Goal: Information Seeking & Learning: Check status

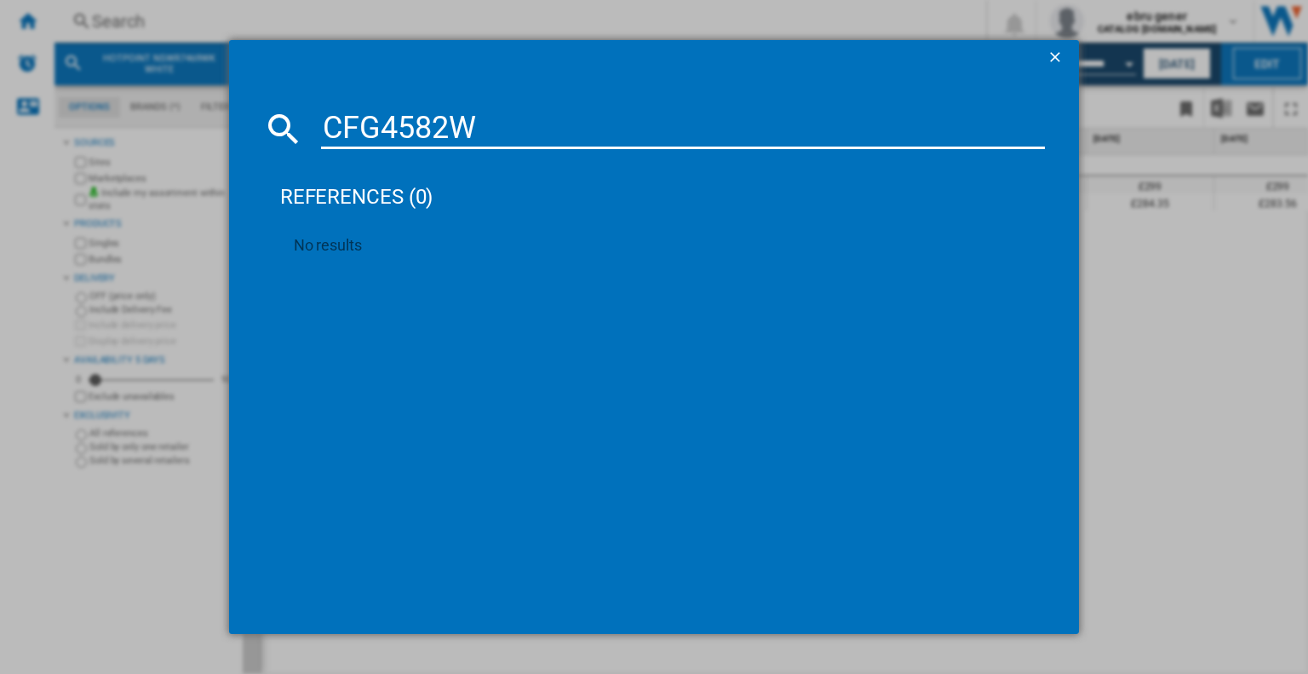
type input "CFG4582"
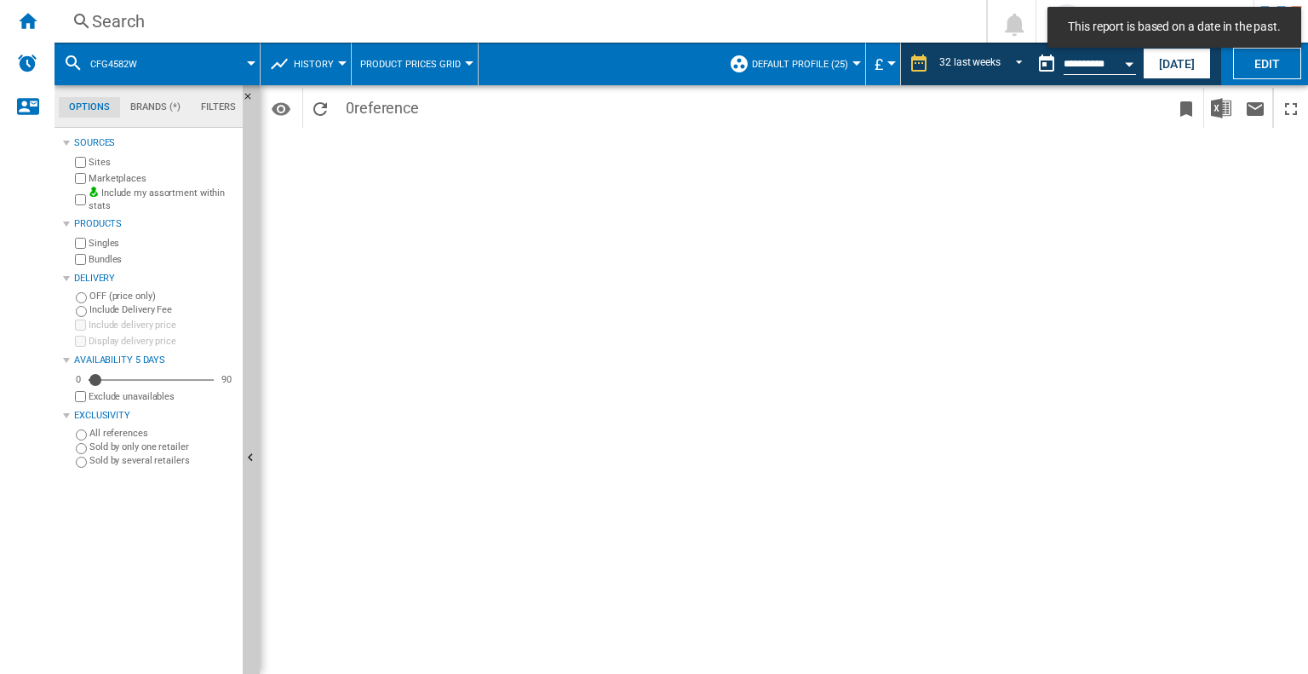
click at [358, 24] on div "Search" at bounding box center [517, 21] width 850 height 24
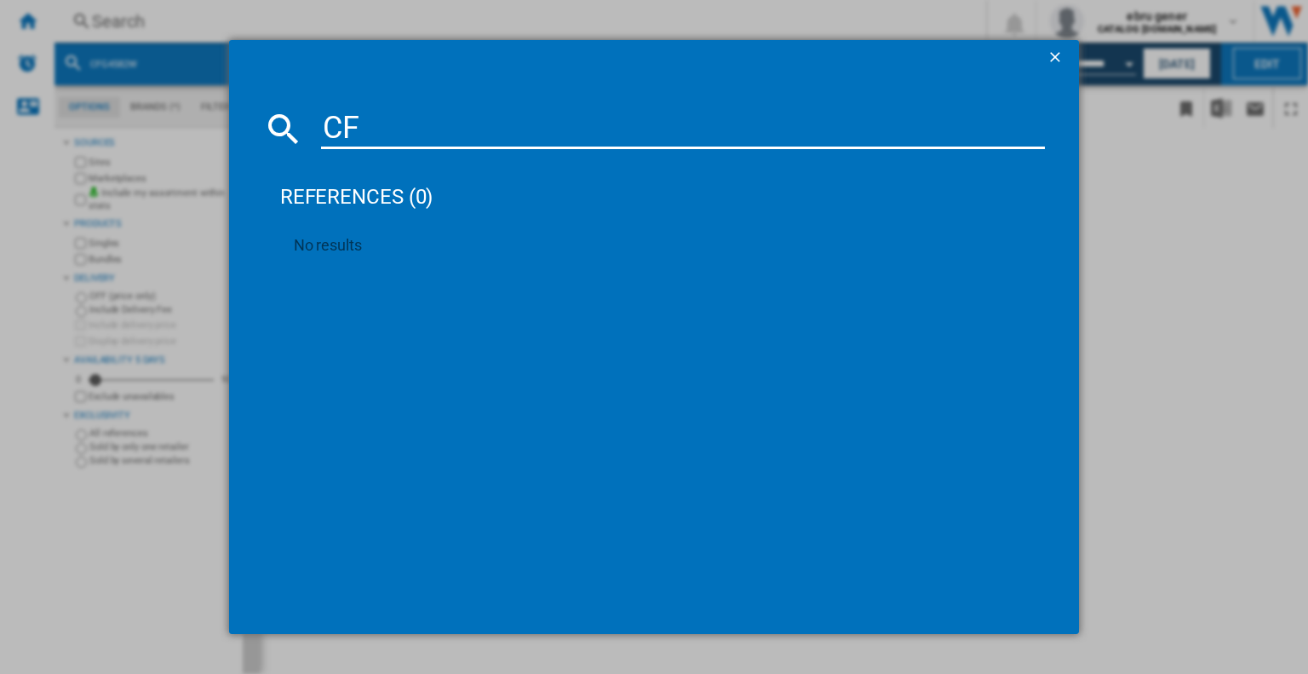
type input "C"
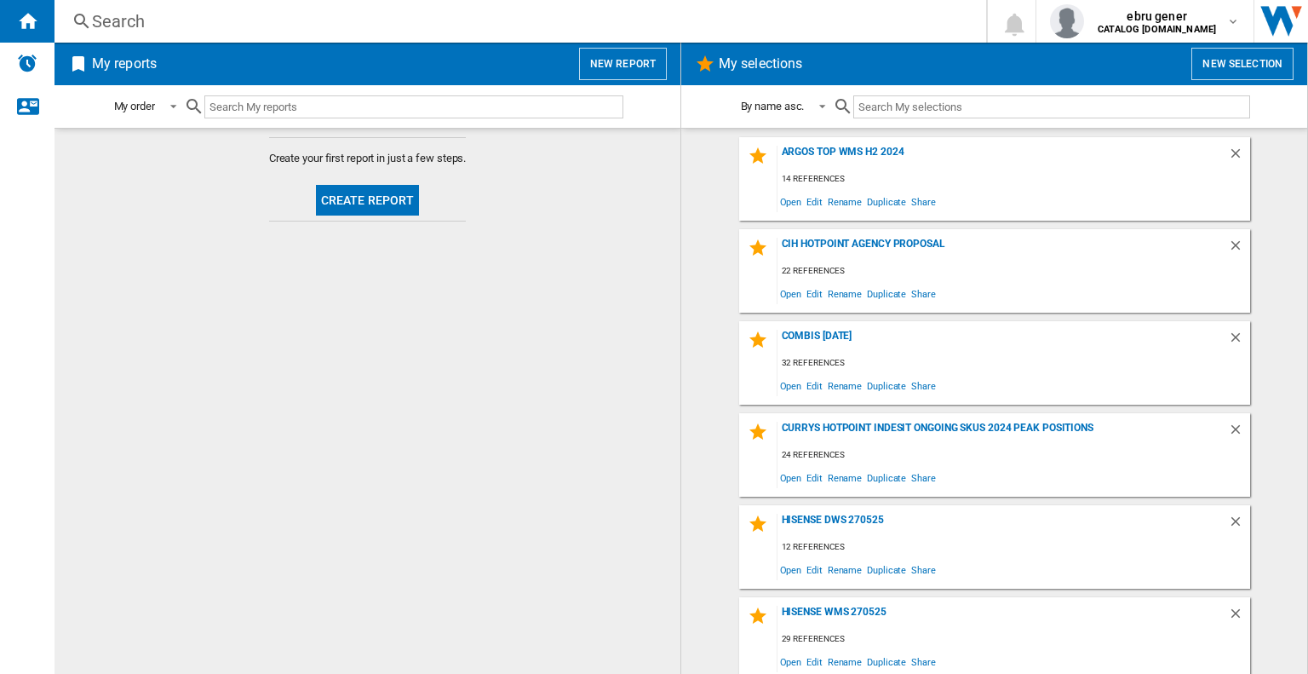
click at [237, 19] on div "Search" at bounding box center [517, 21] width 850 height 24
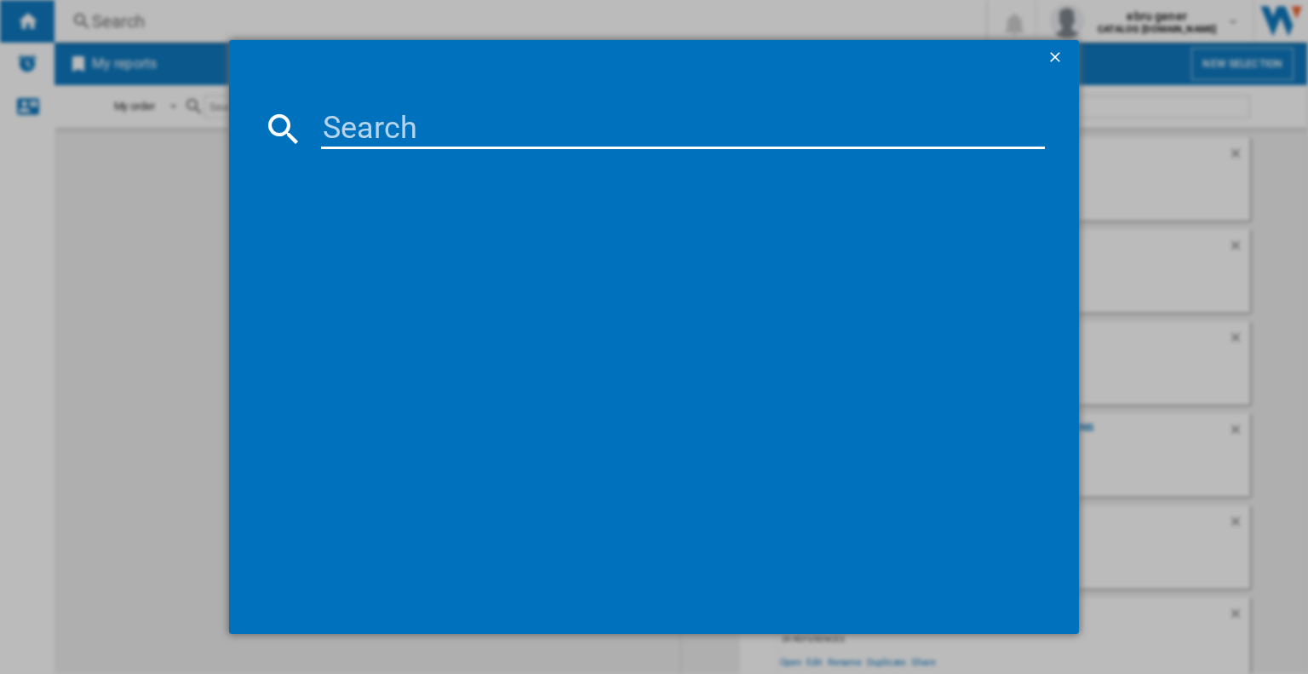
click at [354, 139] on input at bounding box center [683, 128] width 724 height 41
paste input "CFG4582W"
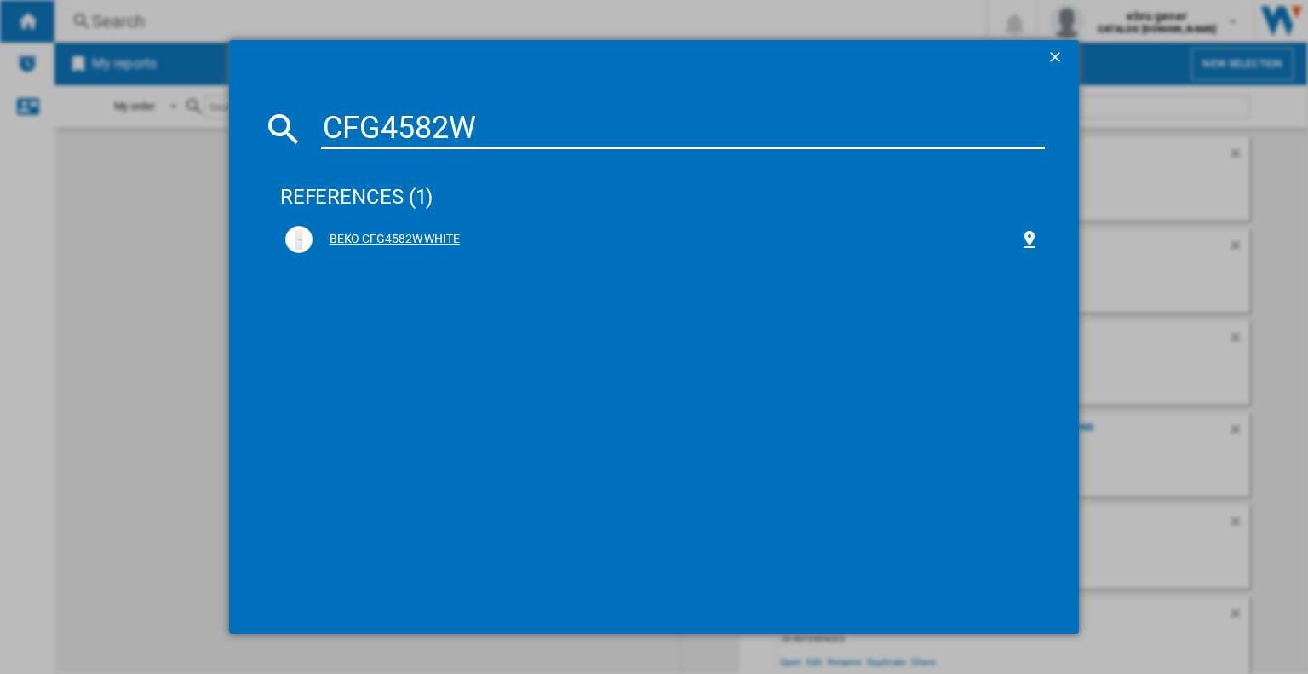
type input "CFG4582W"
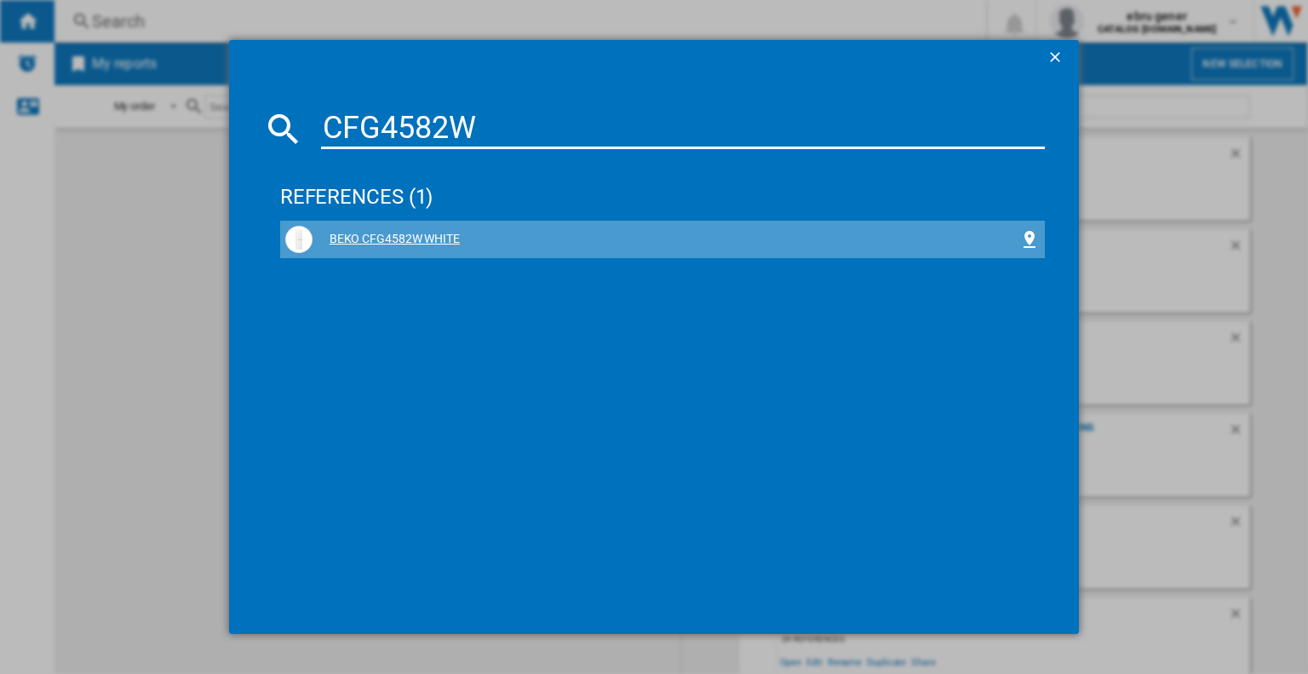
click at [421, 236] on div "BEKO CFG4582W WHITE" at bounding box center [665, 239] width 707 height 17
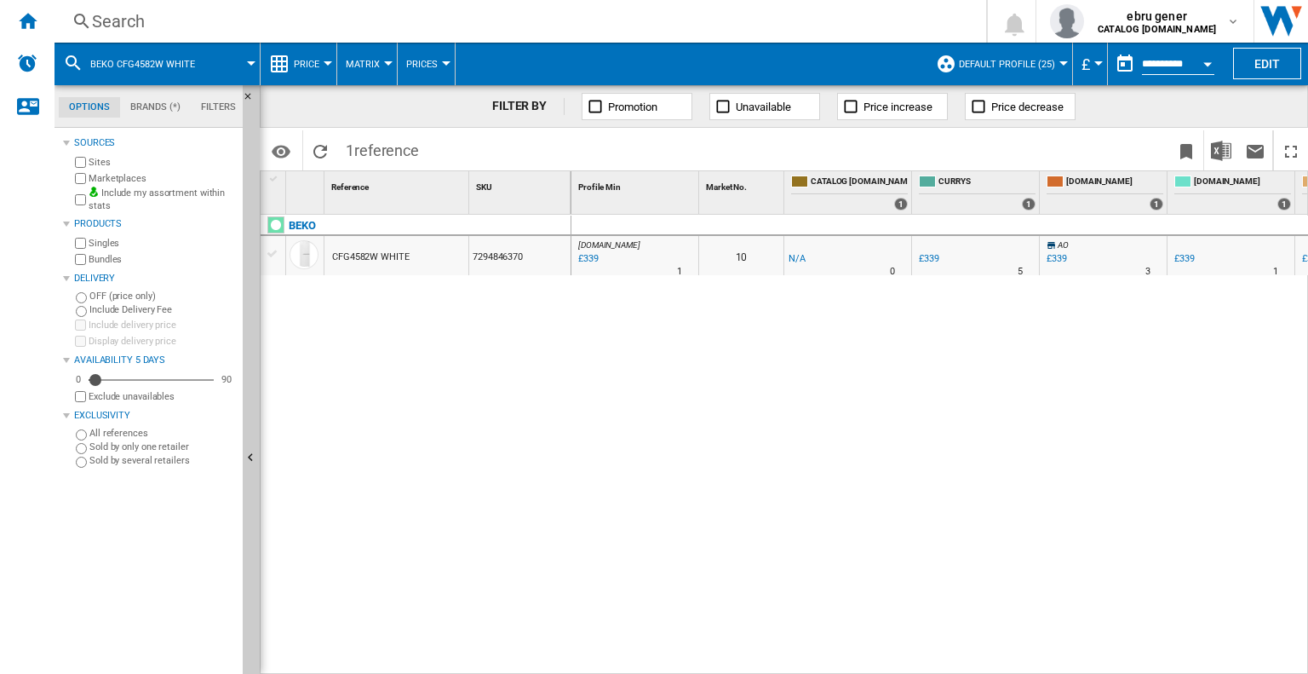
click at [324, 22] on div "Search" at bounding box center [517, 21] width 850 height 24
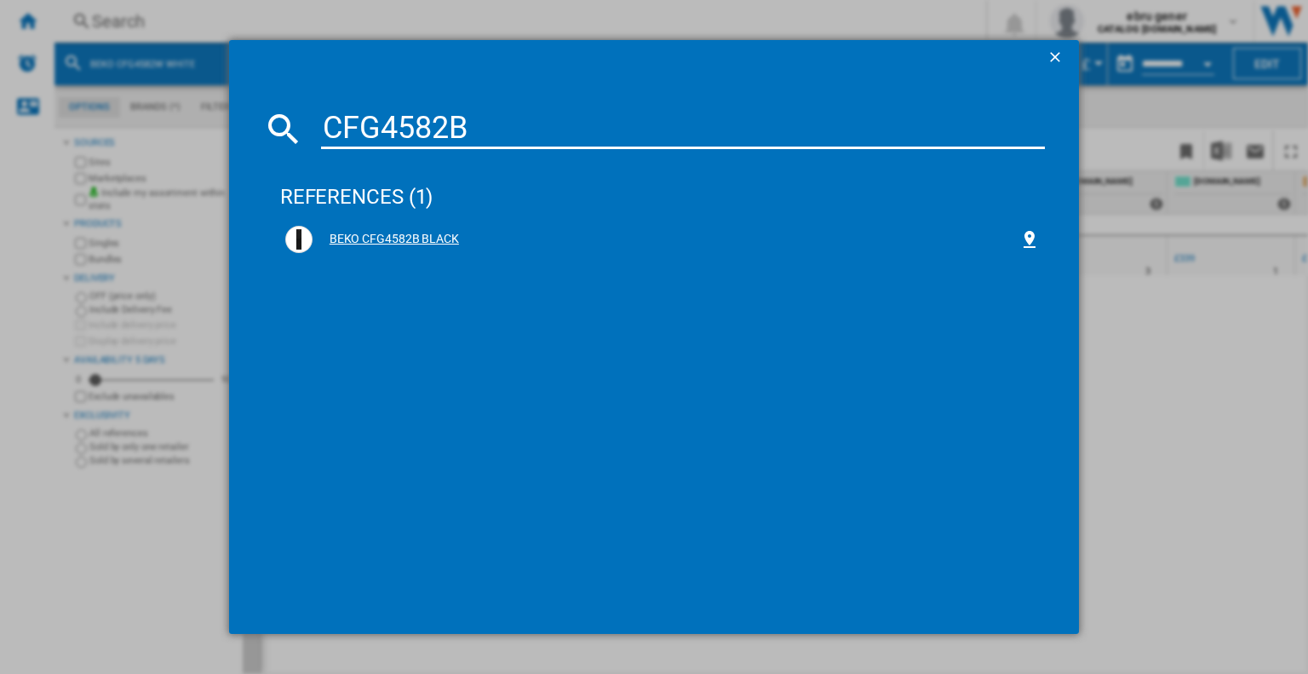
type input "CFG4582B"
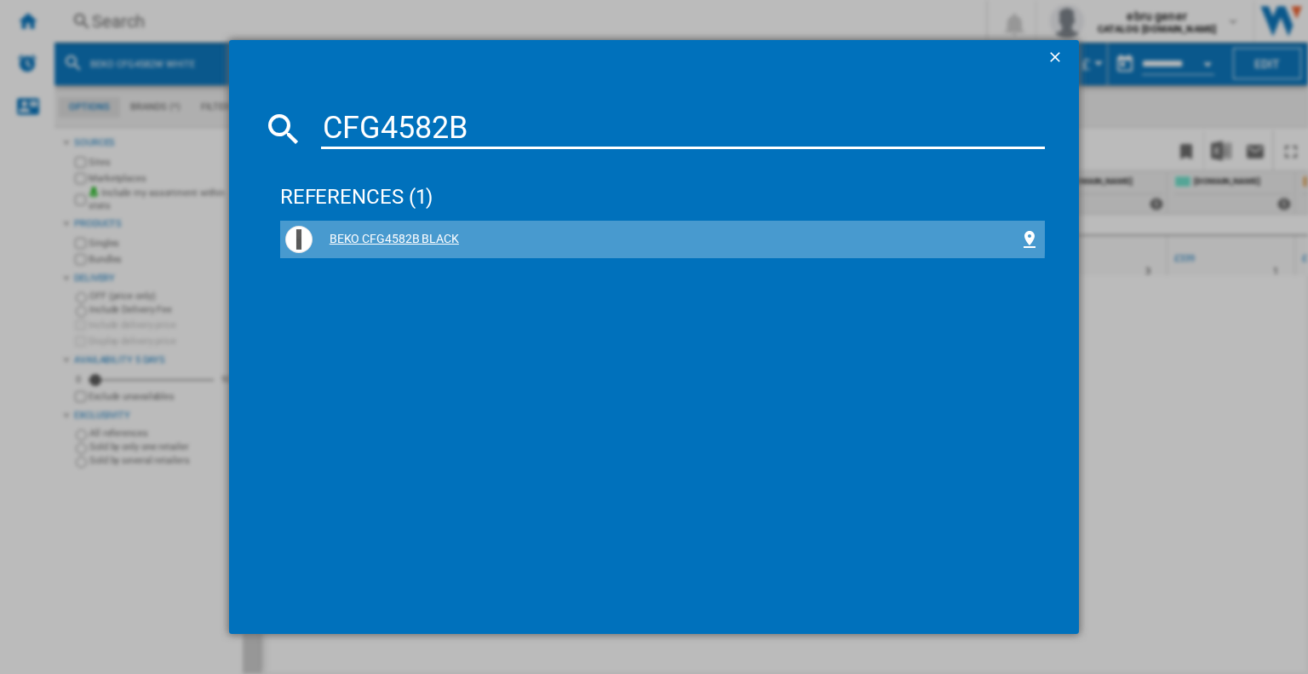
click at [436, 230] on div "BEKO CFG4582B BLACK" at bounding box center [662, 239] width 754 height 27
click at [427, 234] on div "BEKO CFG4582B BLACK" at bounding box center [665, 239] width 707 height 17
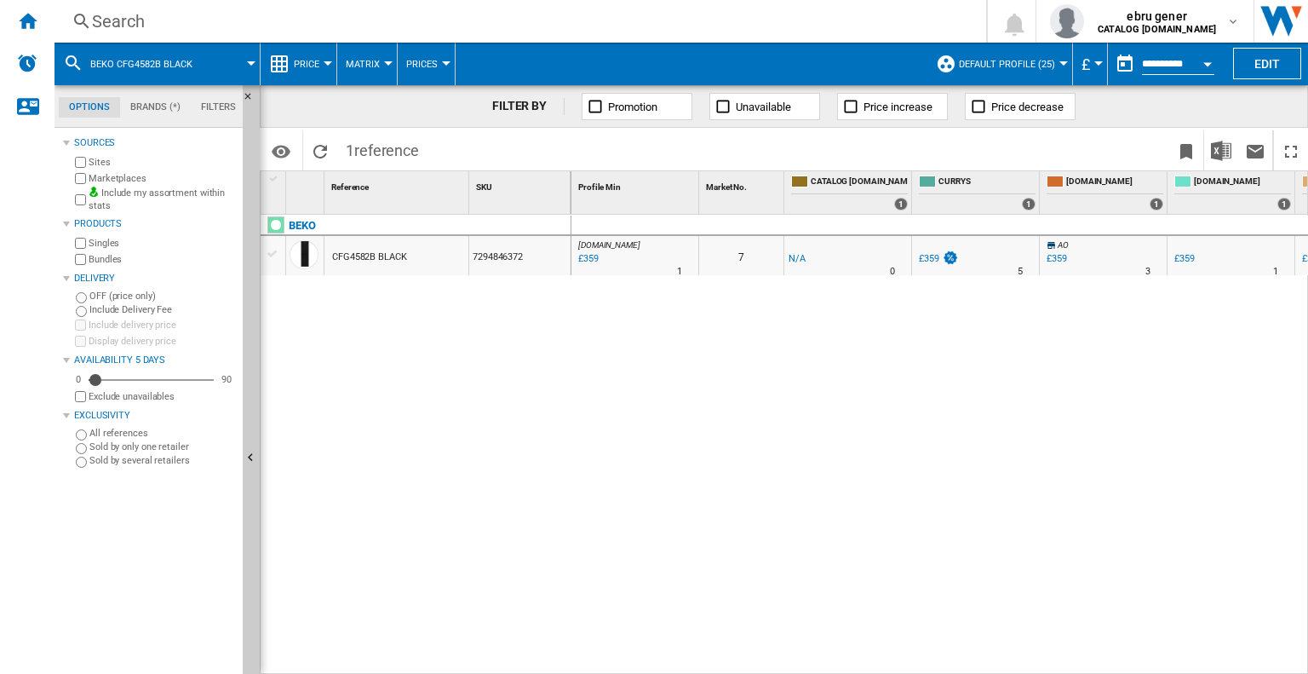
click at [394, 26] on div "Search" at bounding box center [517, 21] width 850 height 24
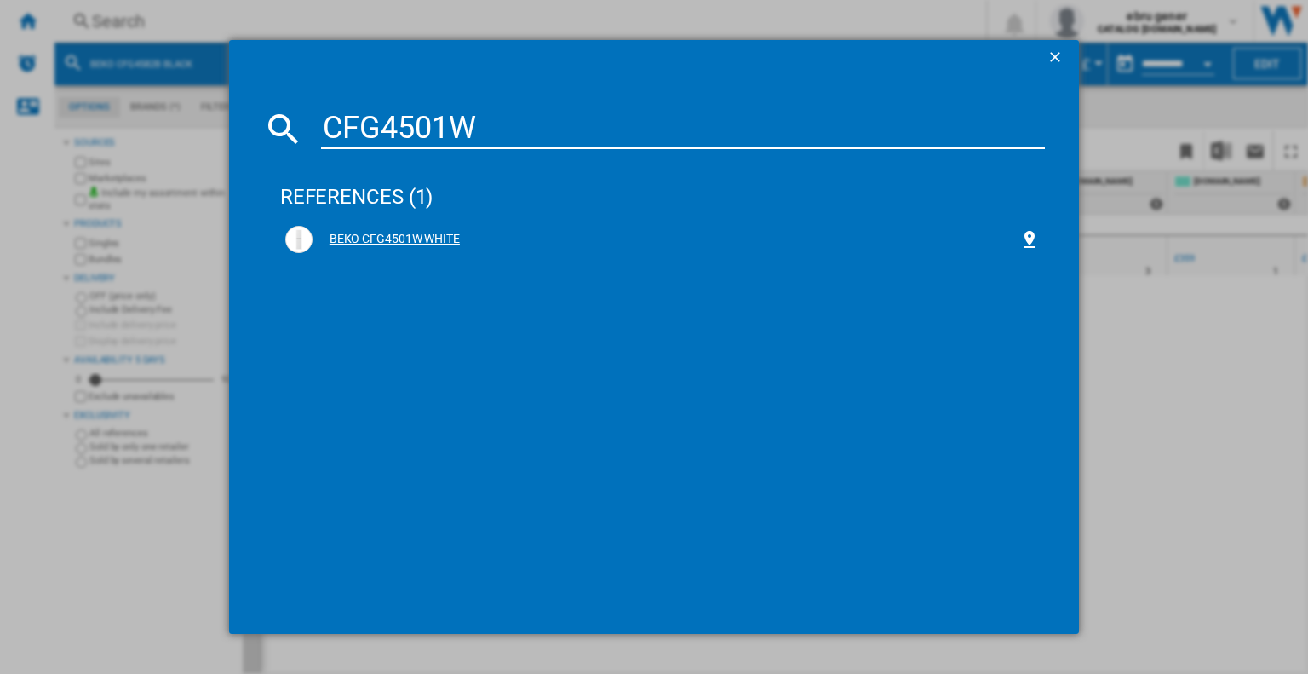
type input "CFG4501W"
click at [434, 238] on div "BEKO CFG4501W WHITE" at bounding box center [665, 239] width 707 height 17
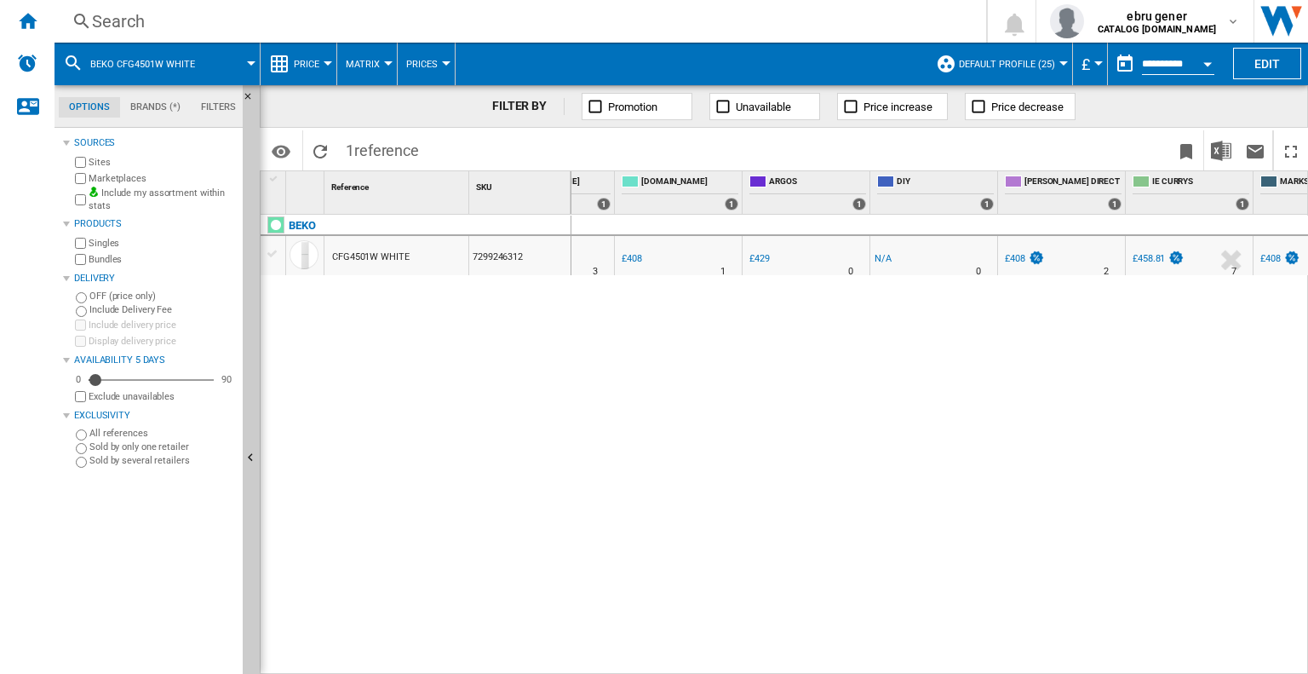
scroll to position [0, 624]
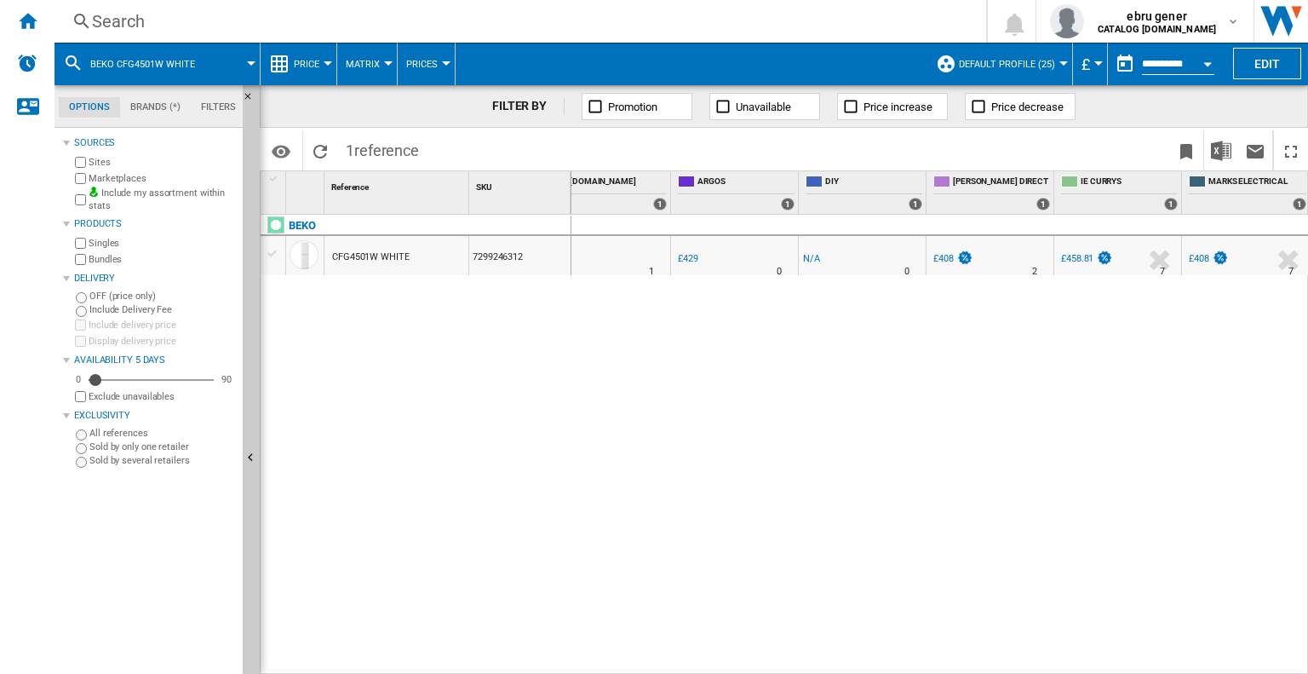
click at [391, 20] on div "Search" at bounding box center [517, 21] width 850 height 24
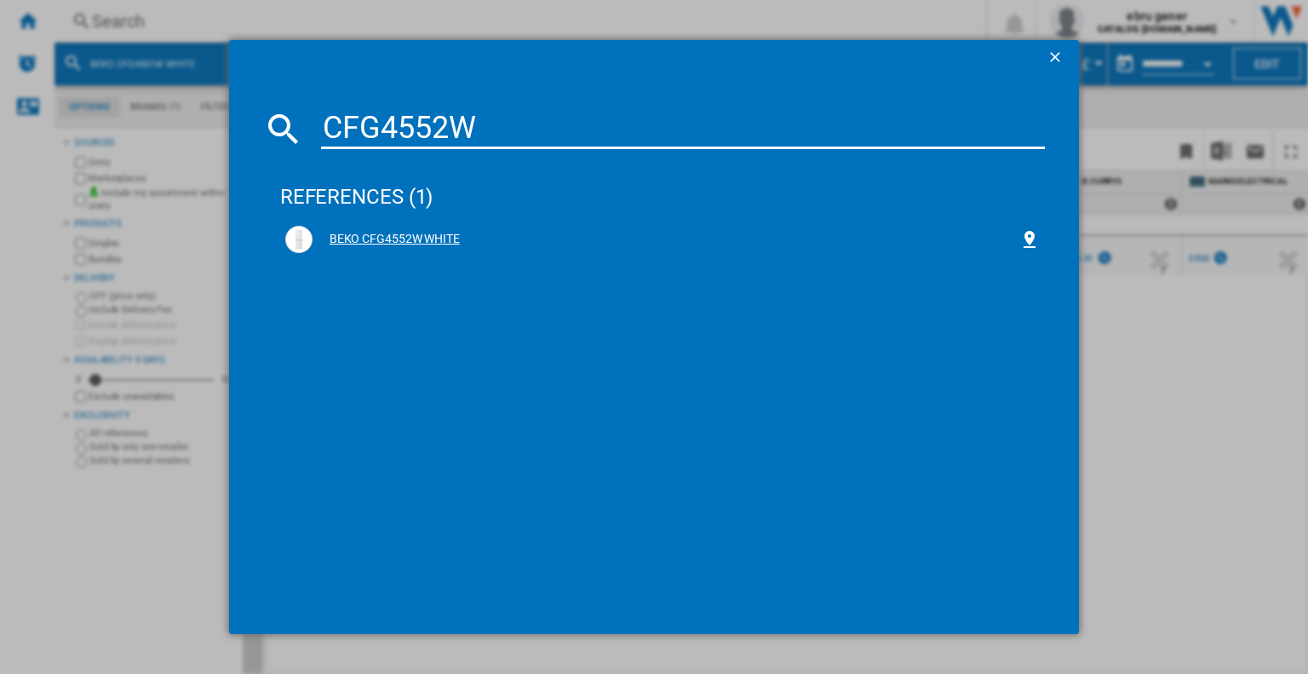
type input "CFG4552W"
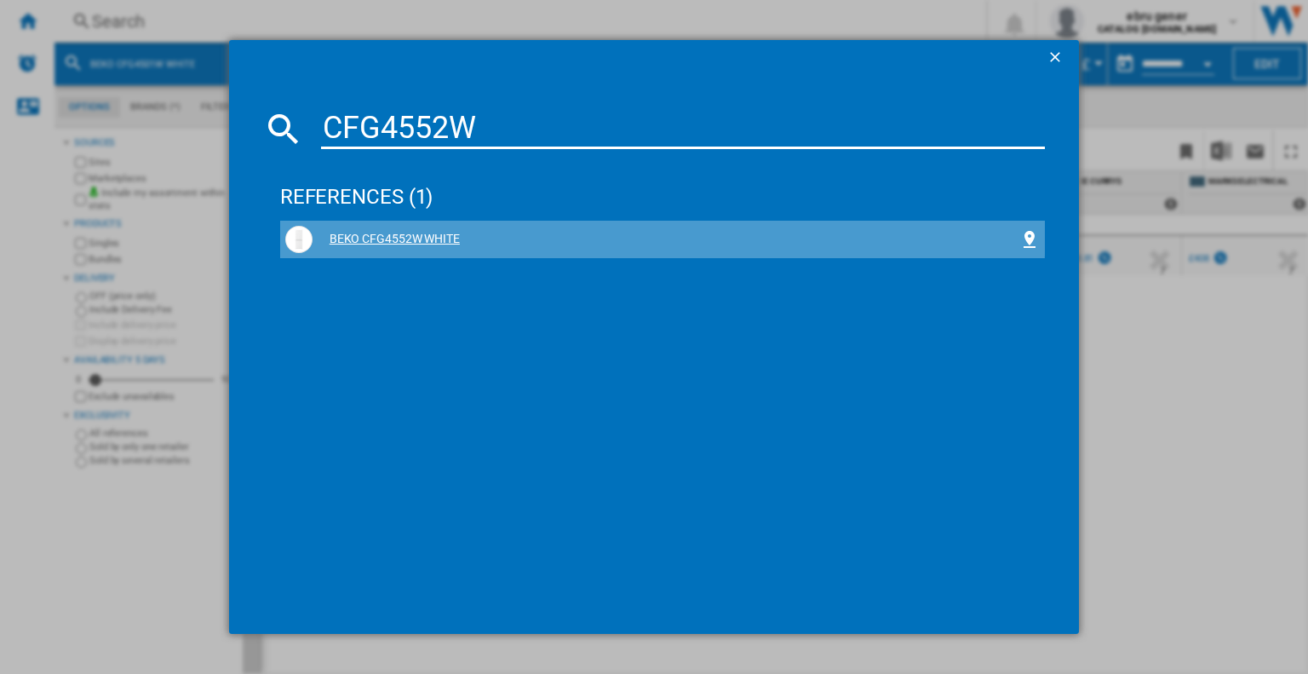
click at [416, 231] on div "BEKO CFG4552W WHITE" at bounding box center [665, 239] width 707 height 17
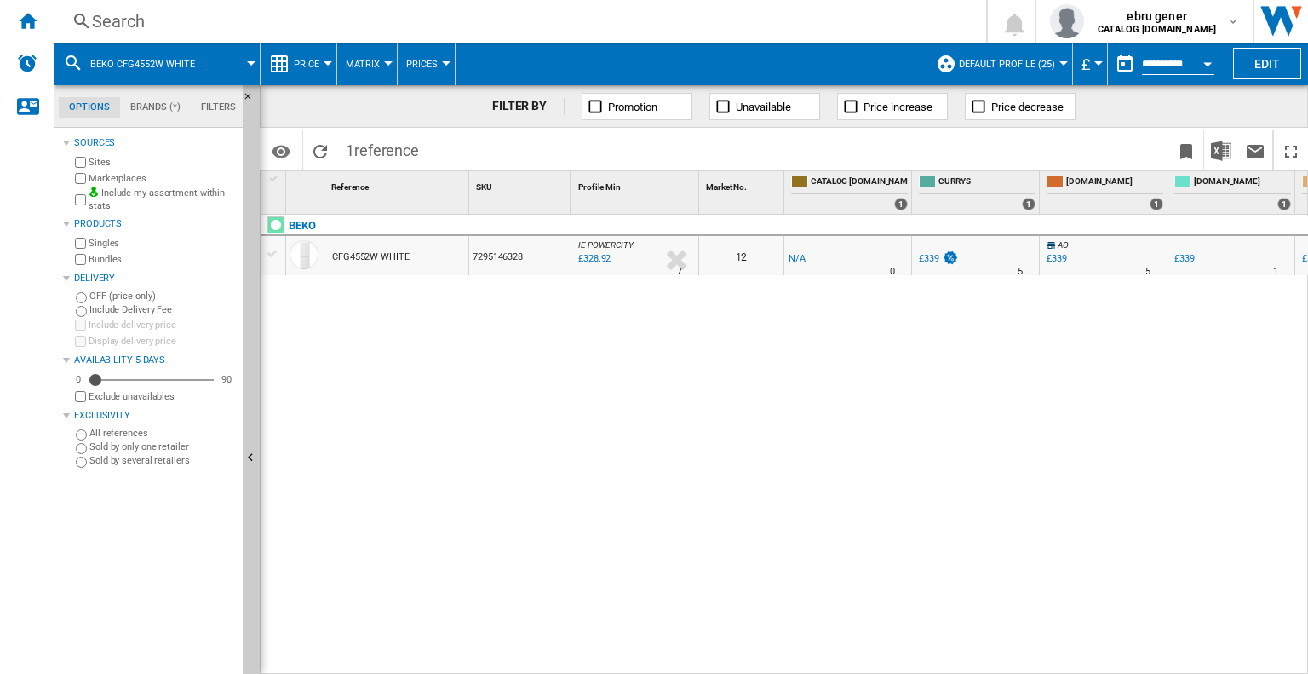
click at [296, 23] on div "Search" at bounding box center [517, 21] width 850 height 24
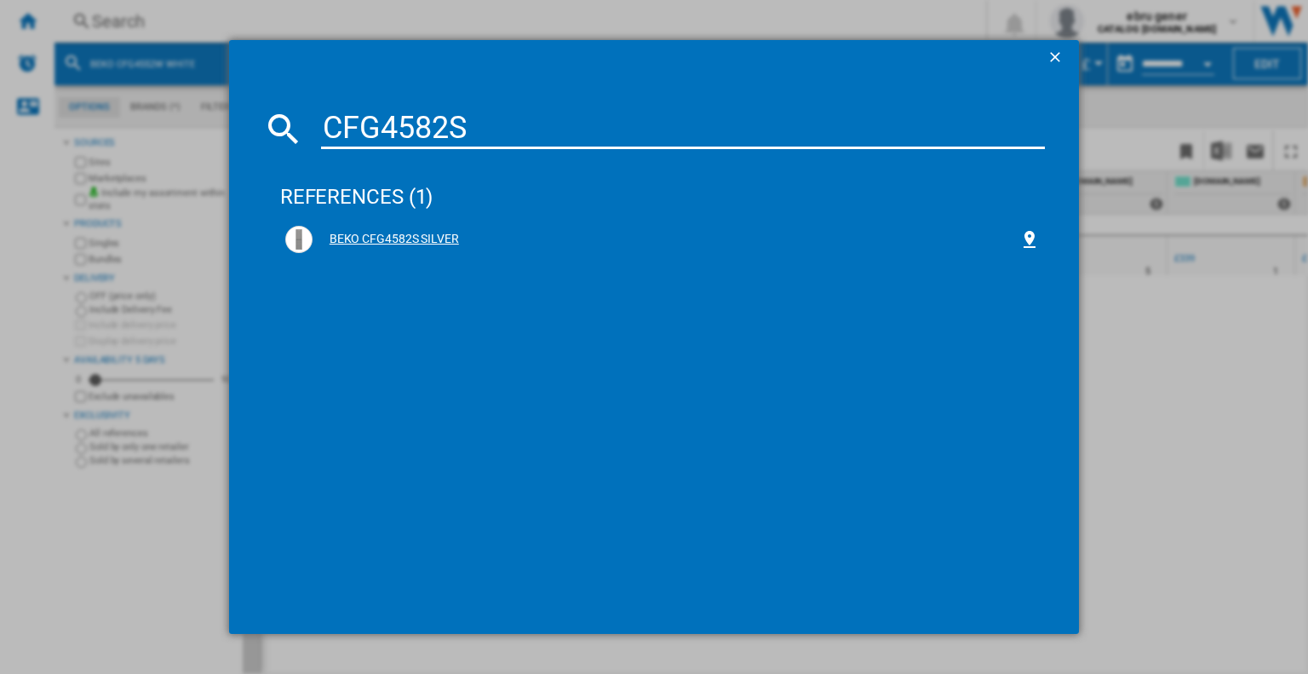
type input "CFG4582S"
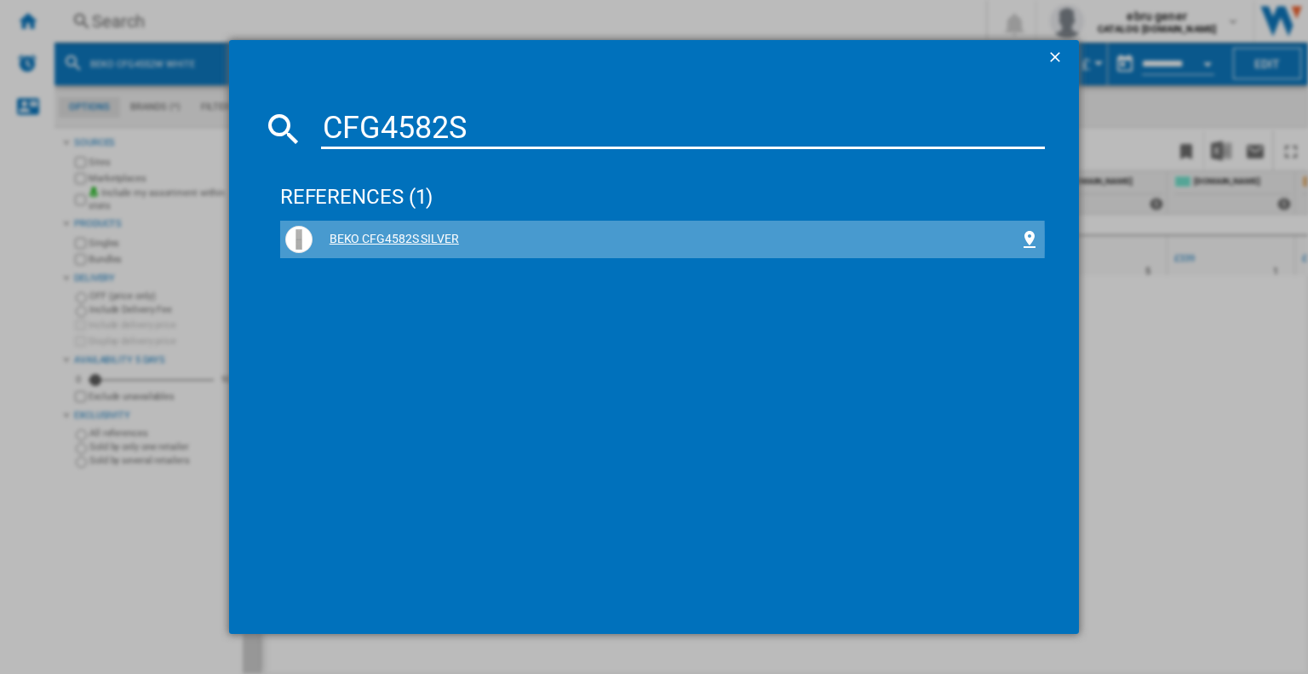
click at [388, 241] on div "BEKO CFG4582S SILVER" at bounding box center [665, 239] width 707 height 17
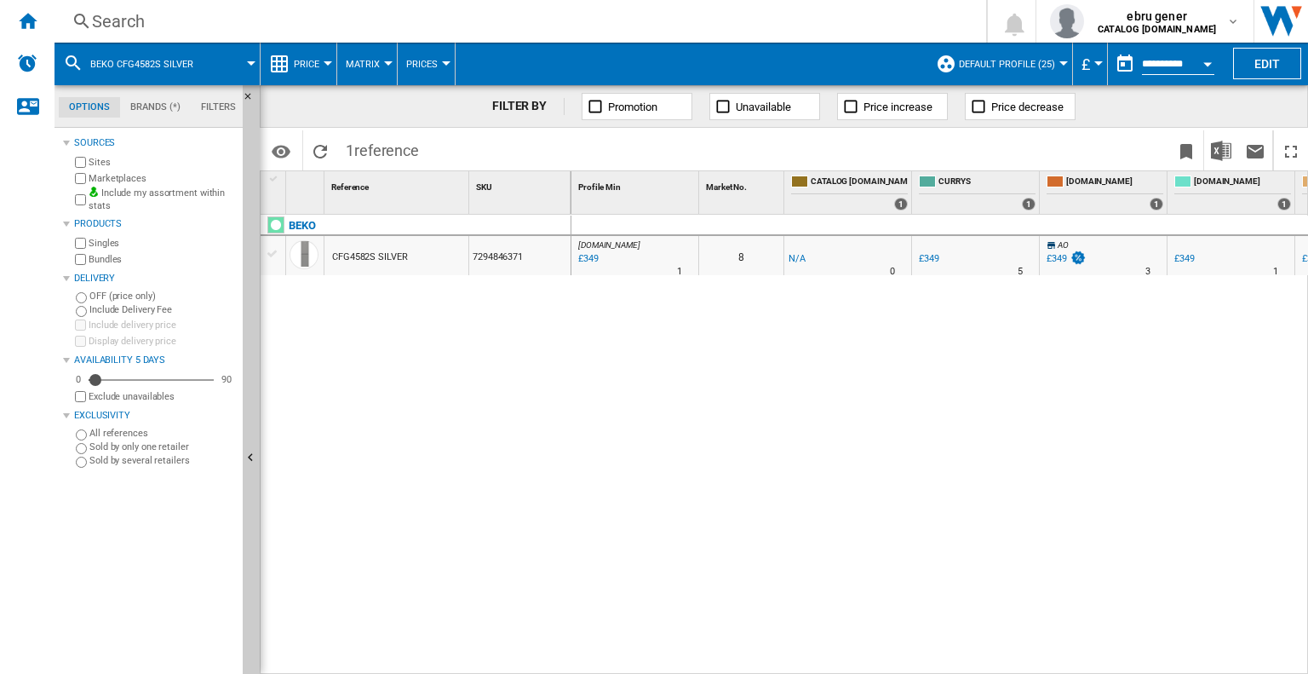
click at [1260, 623] on div "0 AO.COM : AO -1.0 % £349 % N/A 1 AO.COM : AO 8 -1.0 % -£1 % N/A" at bounding box center [939, 445] width 737 height 461
click at [334, 4] on div "Search Search 0 ebru gener CATALOG BEKO.UK CATALOG BEKO.UK My settings Logout" at bounding box center [680, 21] width 1253 height 43
click at [336, 16] on div "Search" at bounding box center [517, 21] width 850 height 24
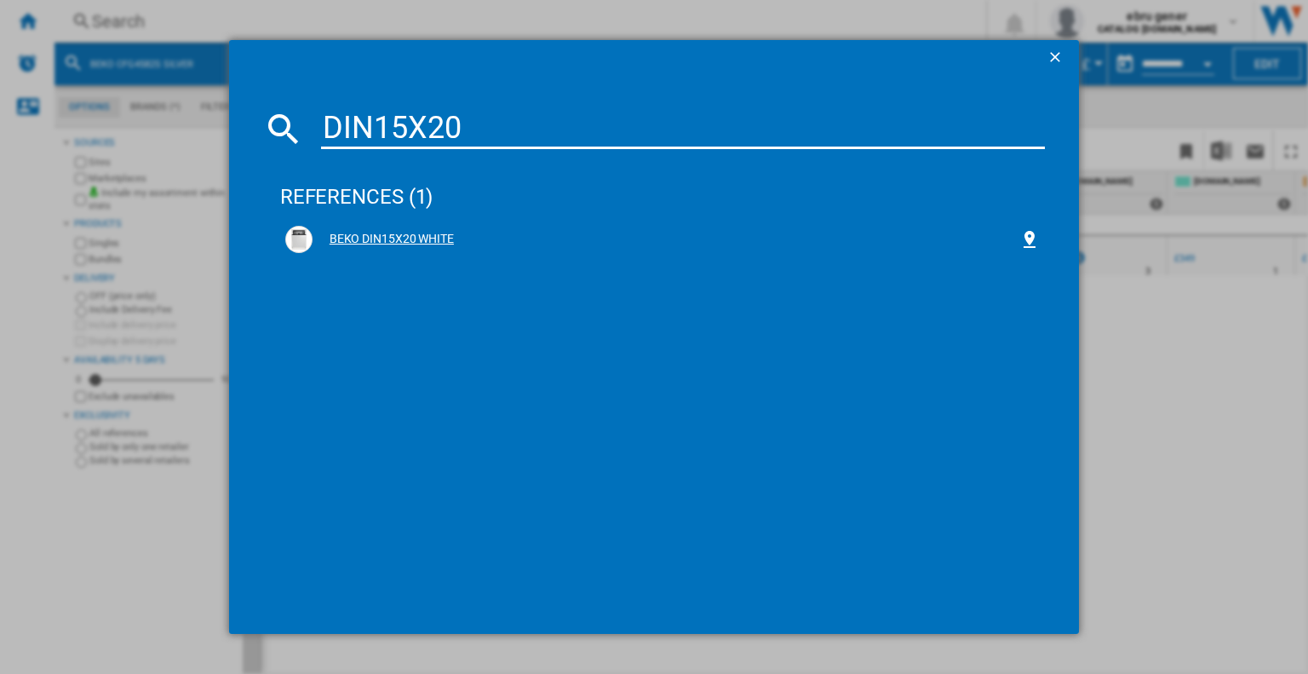
type input "DIN15X20"
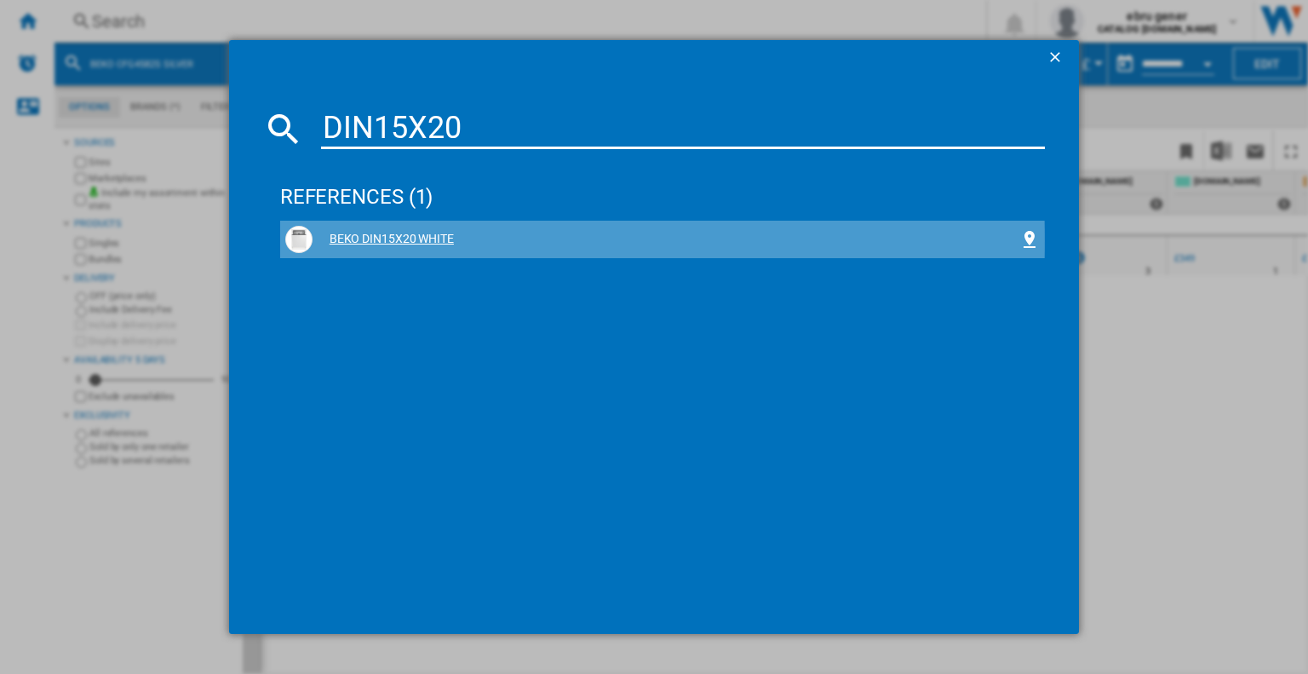
click at [358, 241] on div "BEKO DIN15X20 WHITE" at bounding box center [665, 239] width 707 height 17
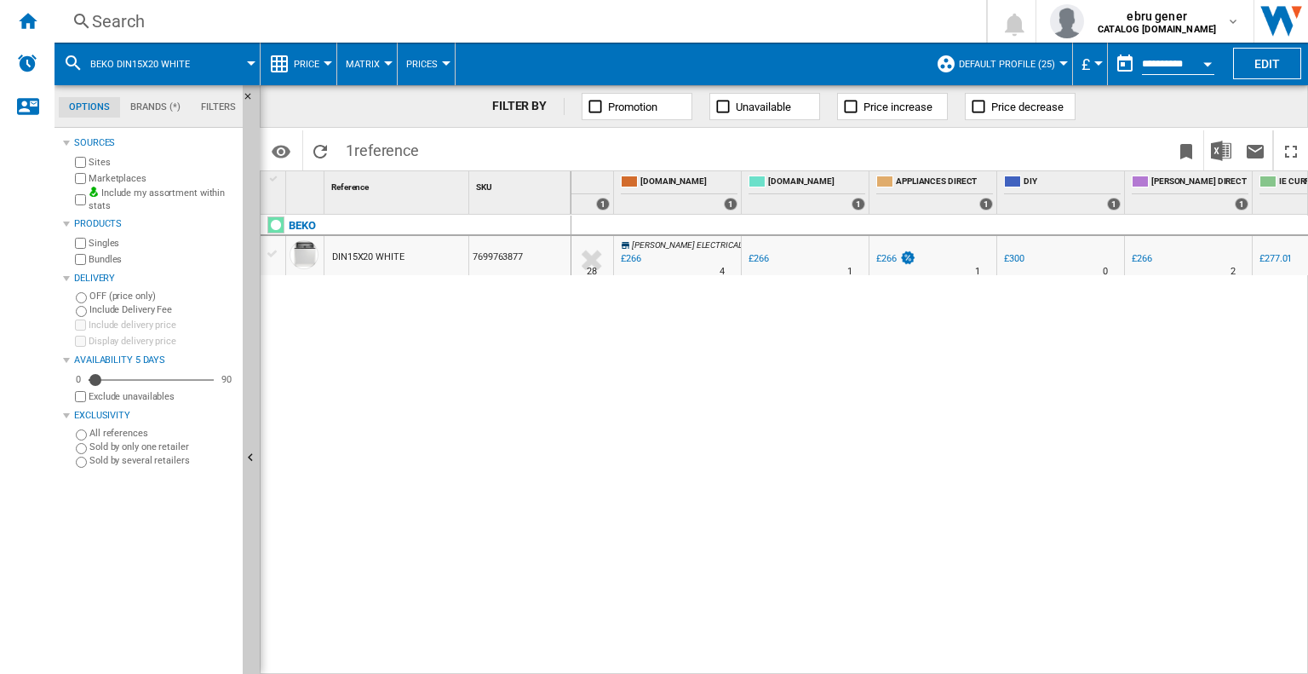
scroll to position [0, 459]
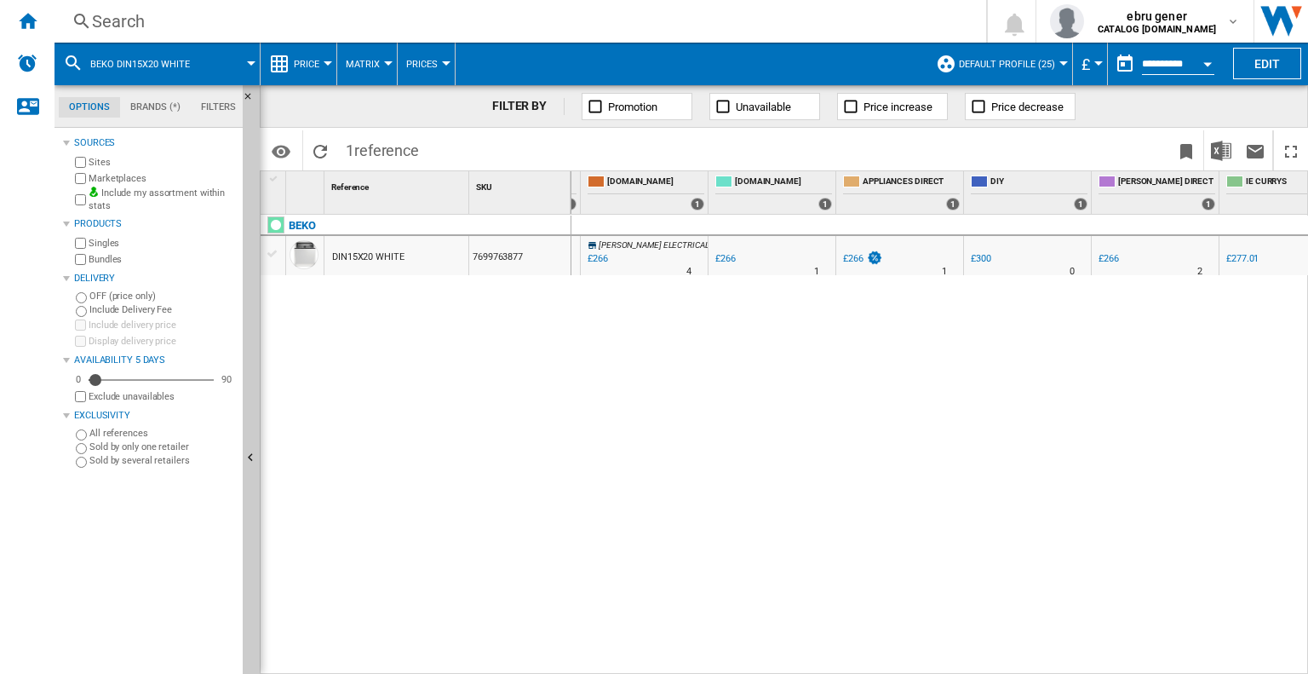
click at [397, 26] on div "Search" at bounding box center [517, 21] width 850 height 24
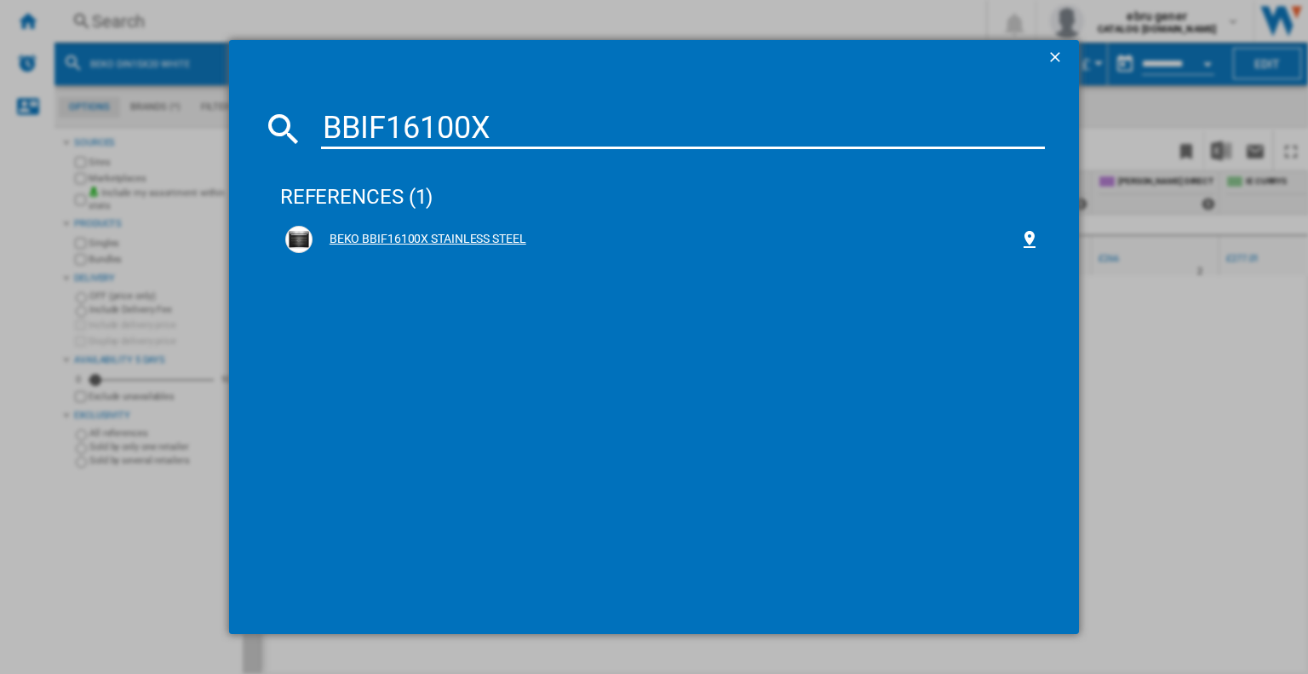
type input "BBIF16100X"
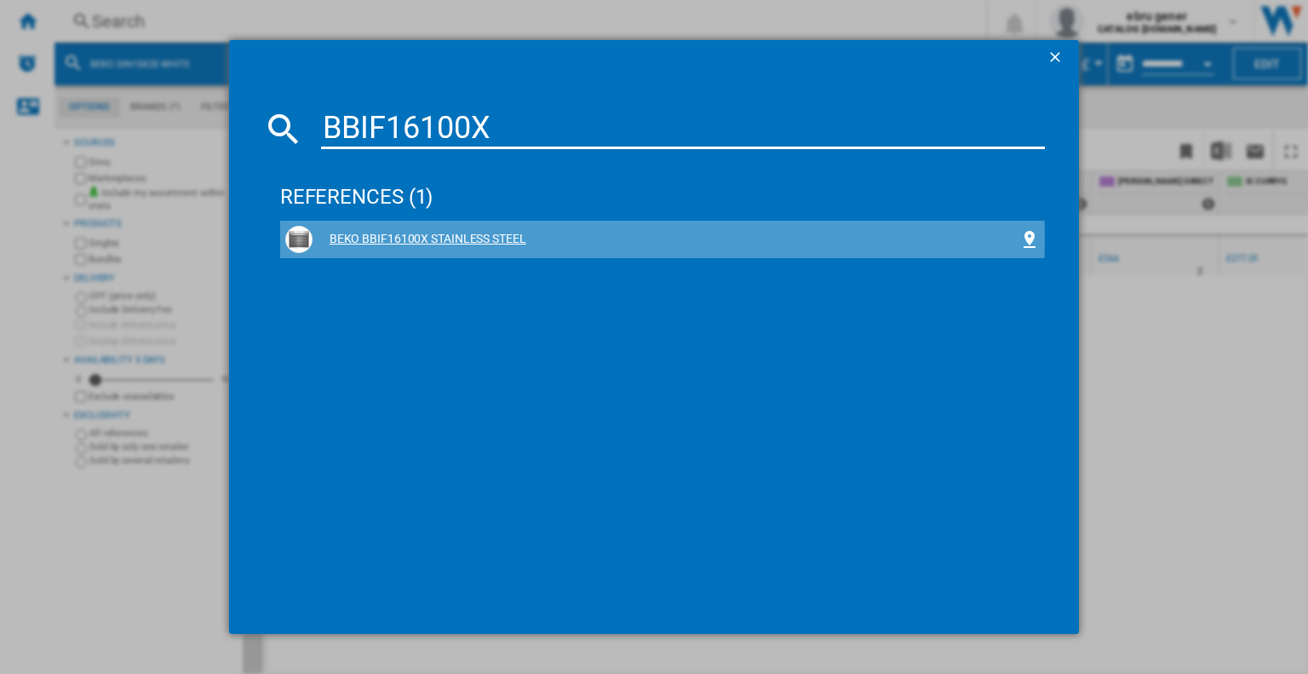
click at [449, 238] on div "BEKO BBIF16100X STAINLESS STEEL" at bounding box center [665, 239] width 707 height 17
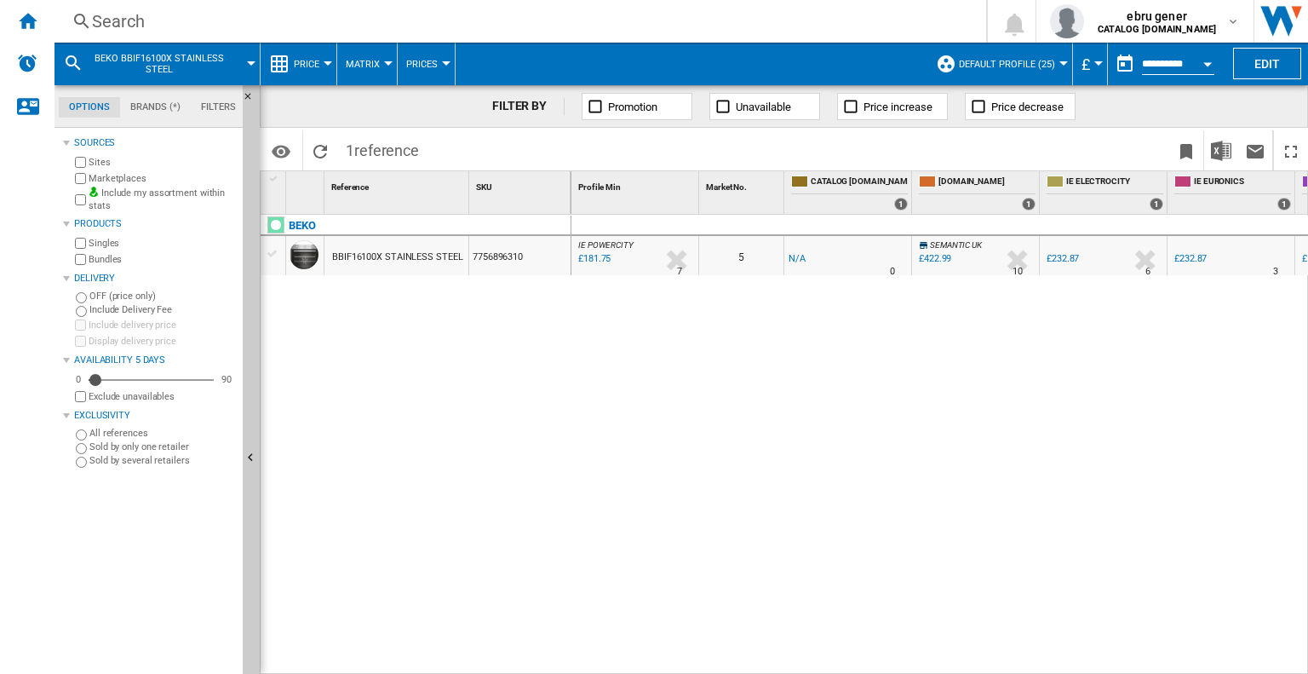
scroll to position [0, 113]
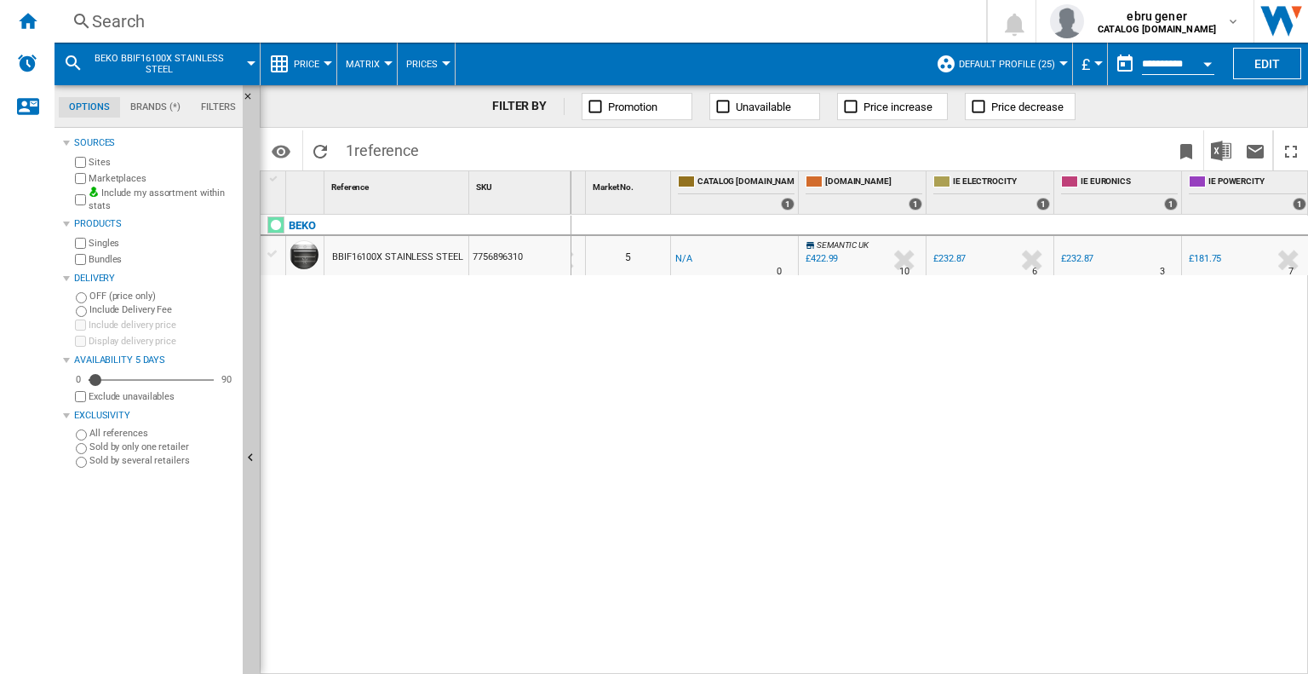
click at [251, 24] on div "Search" at bounding box center [517, 21] width 850 height 24
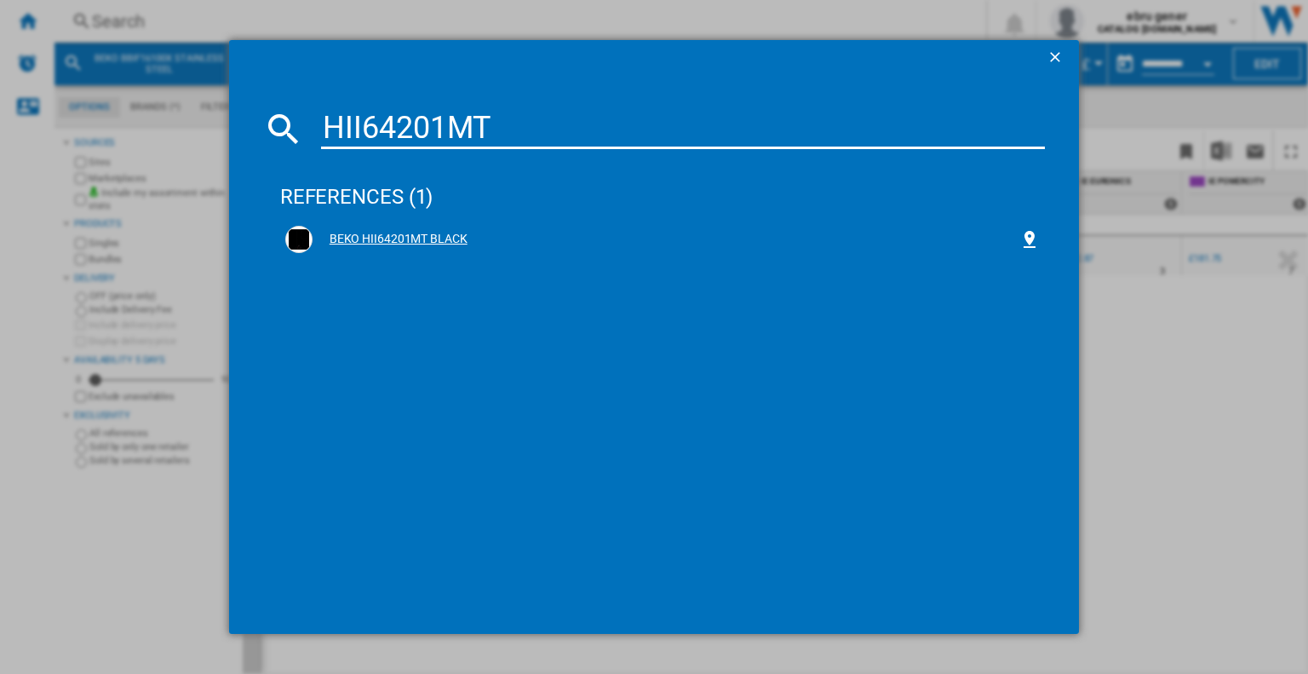
type input "HII64201MT"
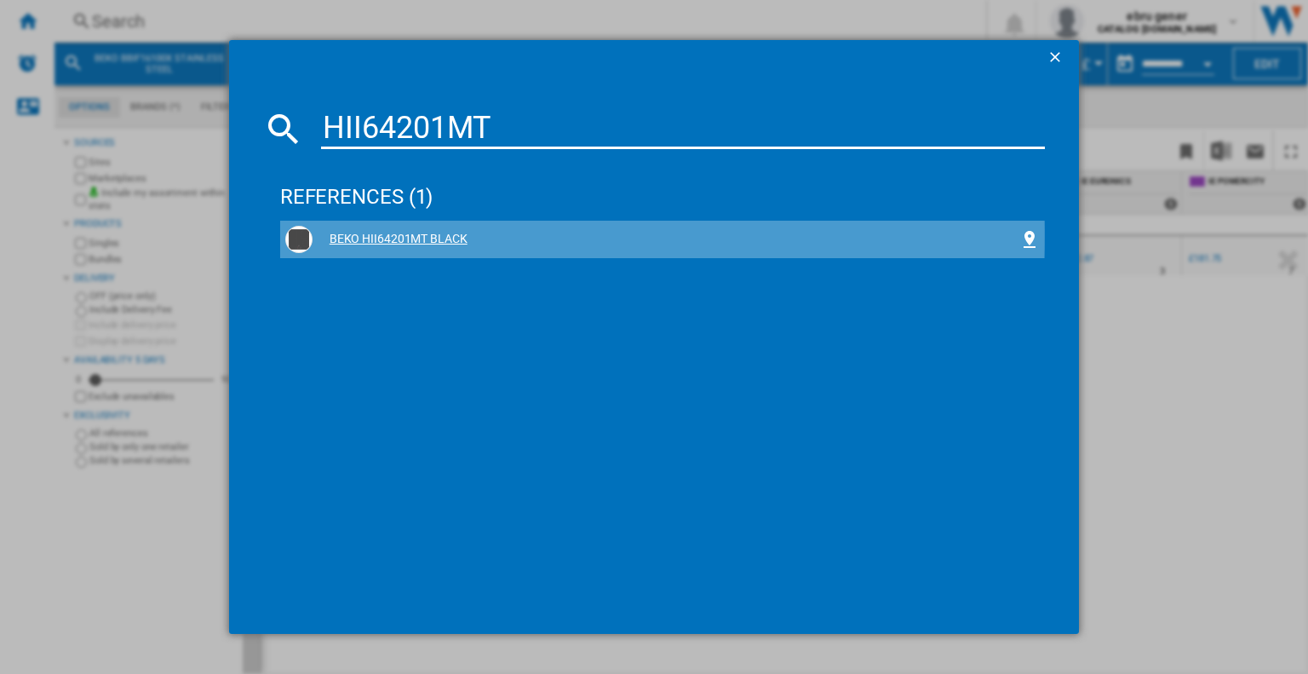
click at [379, 236] on div "BEKO HII64201MT BLACK" at bounding box center [665, 239] width 707 height 17
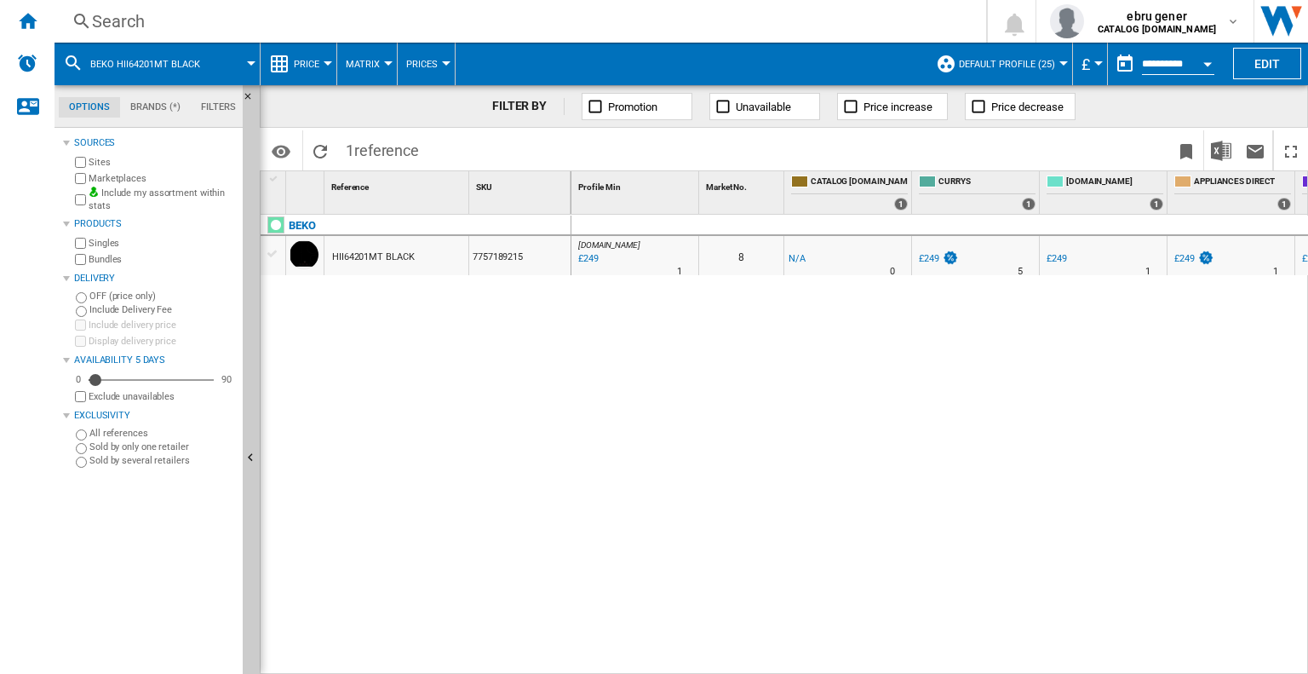
click at [230, 27] on div "Search" at bounding box center [517, 21] width 850 height 24
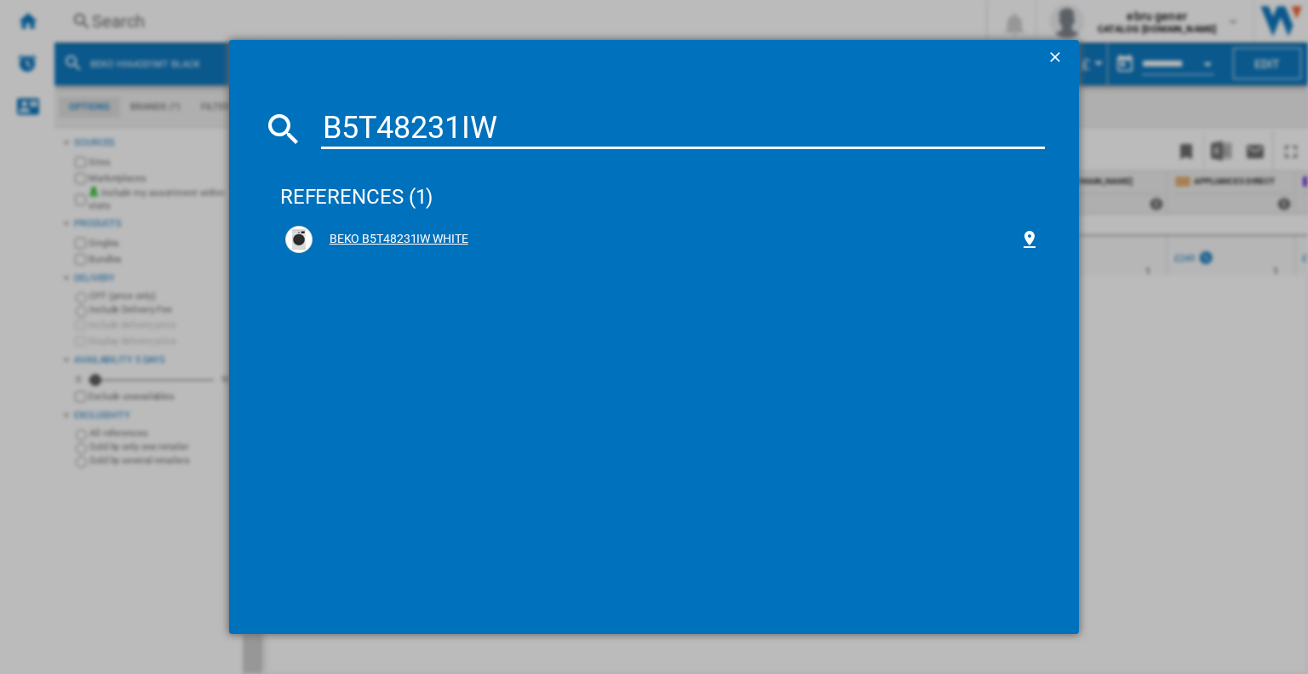
type input "B5T48231IW"
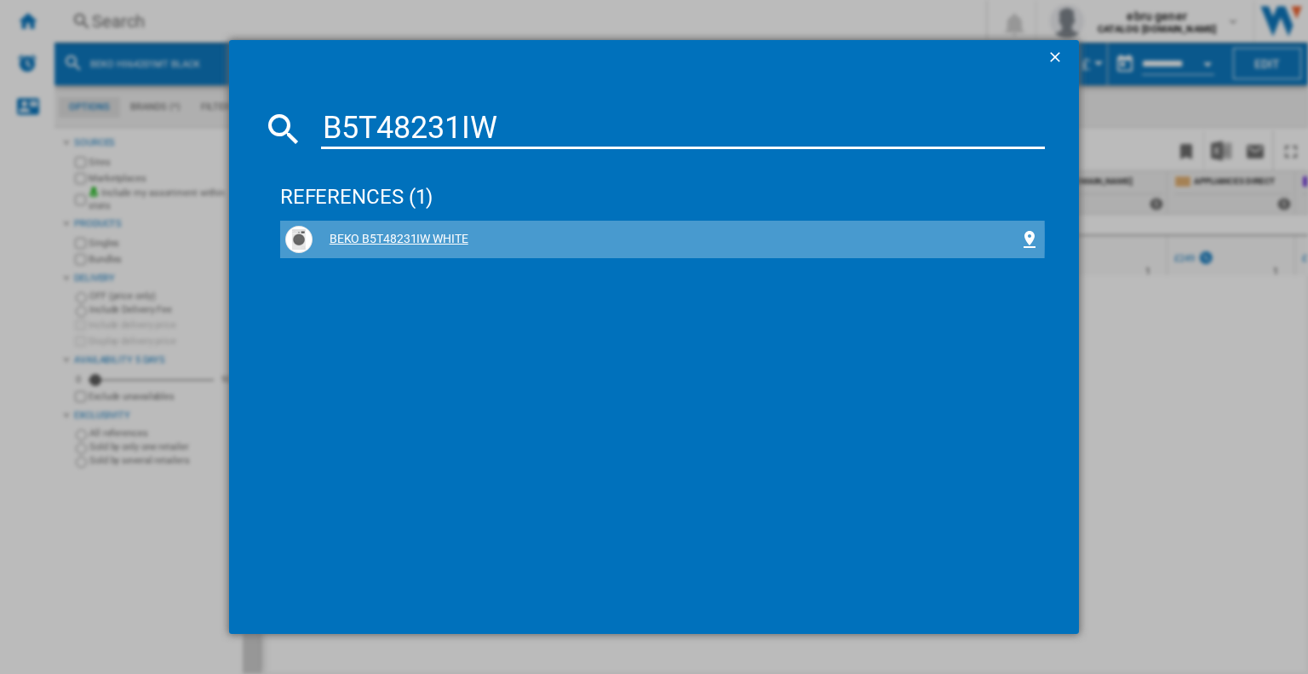
click at [393, 238] on div "BEKO B5T48231IW WHITE" at bounding box center [665, 239] width 707 height 17
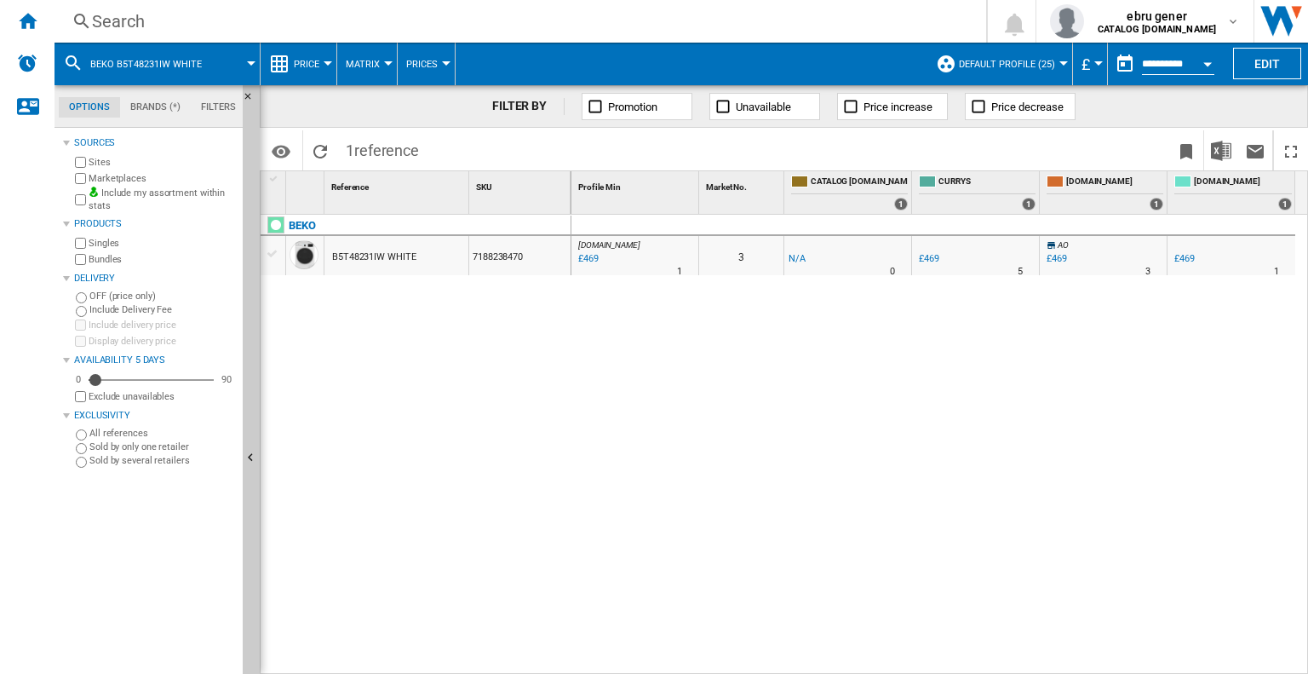
click at [390, 23] on div "Search" at bounding box center [517, 21] width 850 height 24
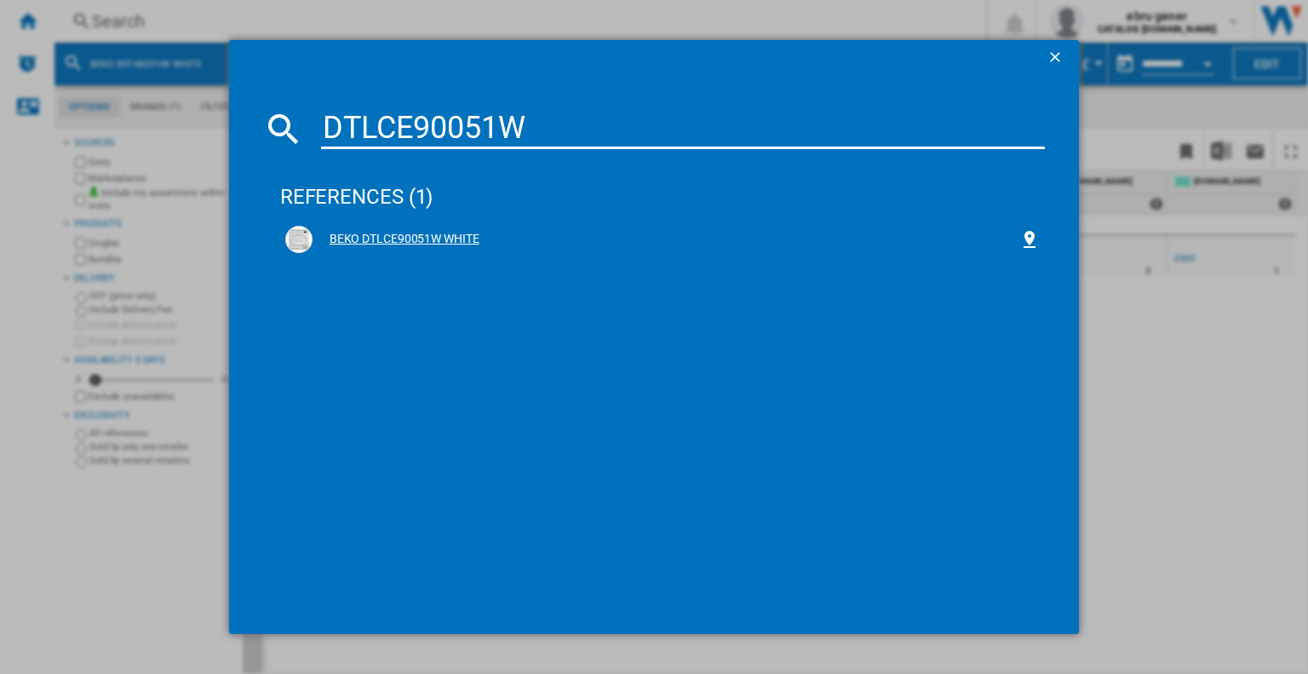
type input "DTLCE90051W"
click at [425, 239] on div "BEKO DTLCE90051W WHITE" at bounding box center [665, 239] width 707 height 17
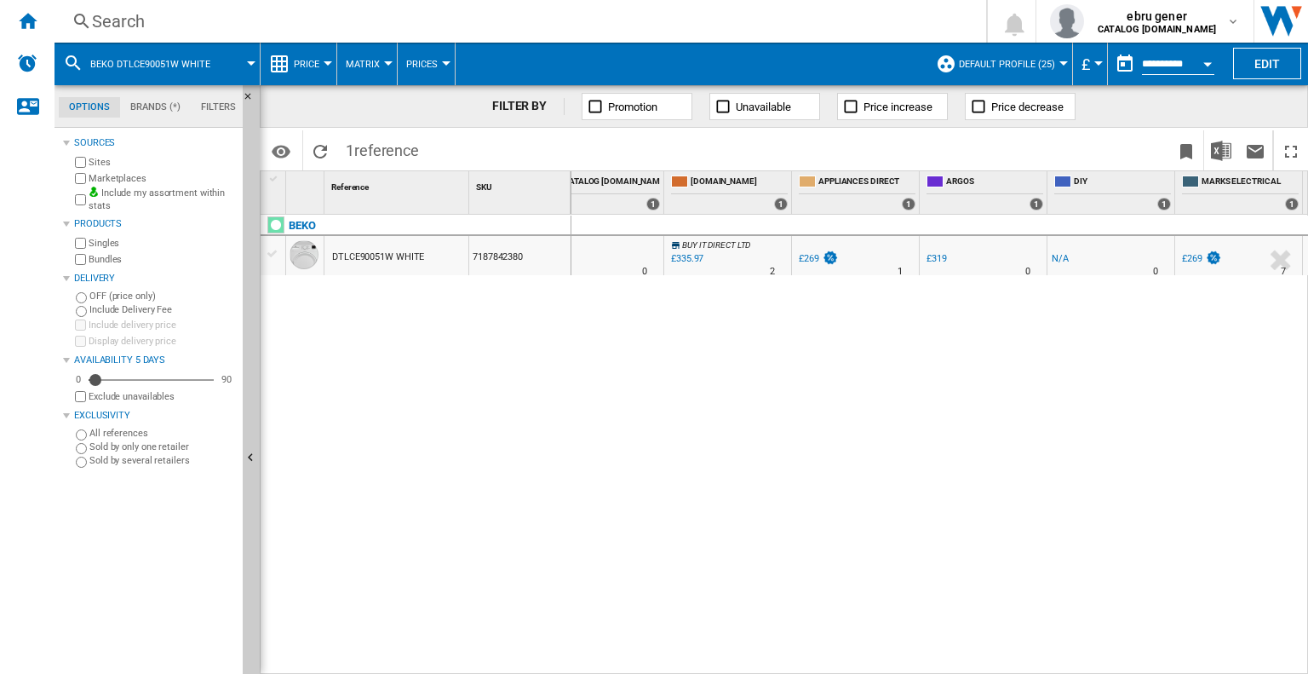
scroll to position [0, 369]
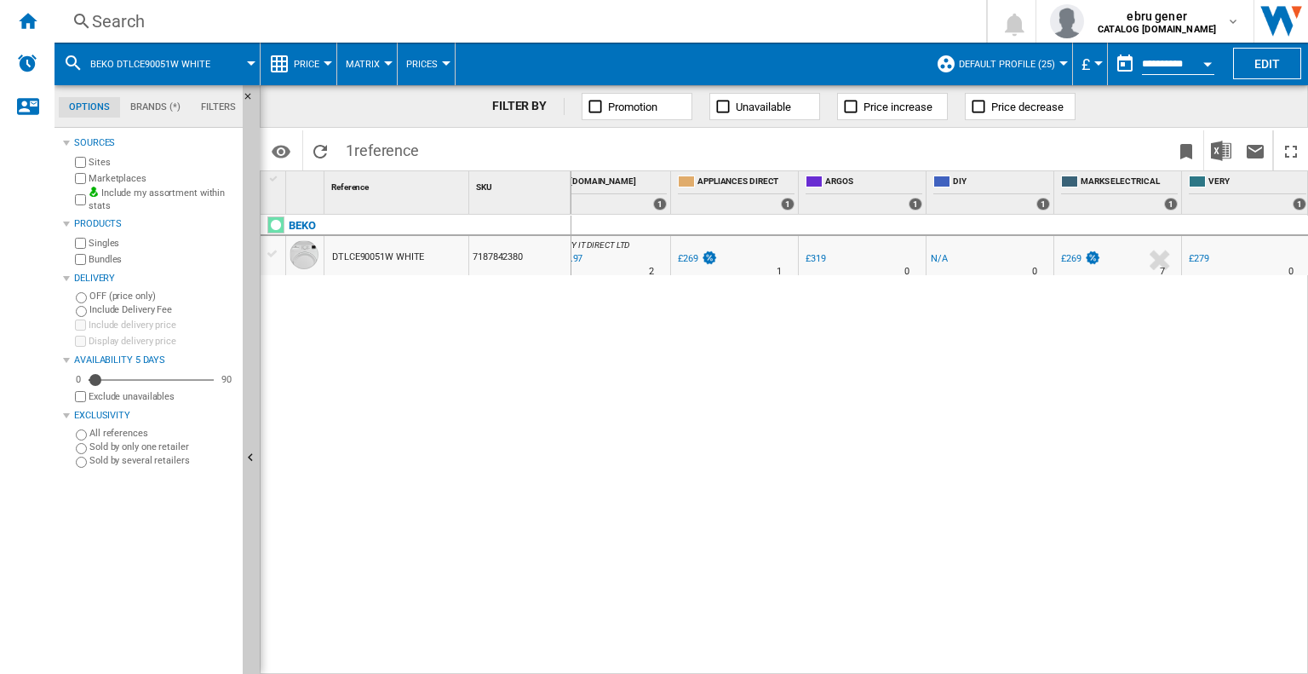
click at [454, 27] on div "Search" at bounding box center [517, 21] width 850 height 24
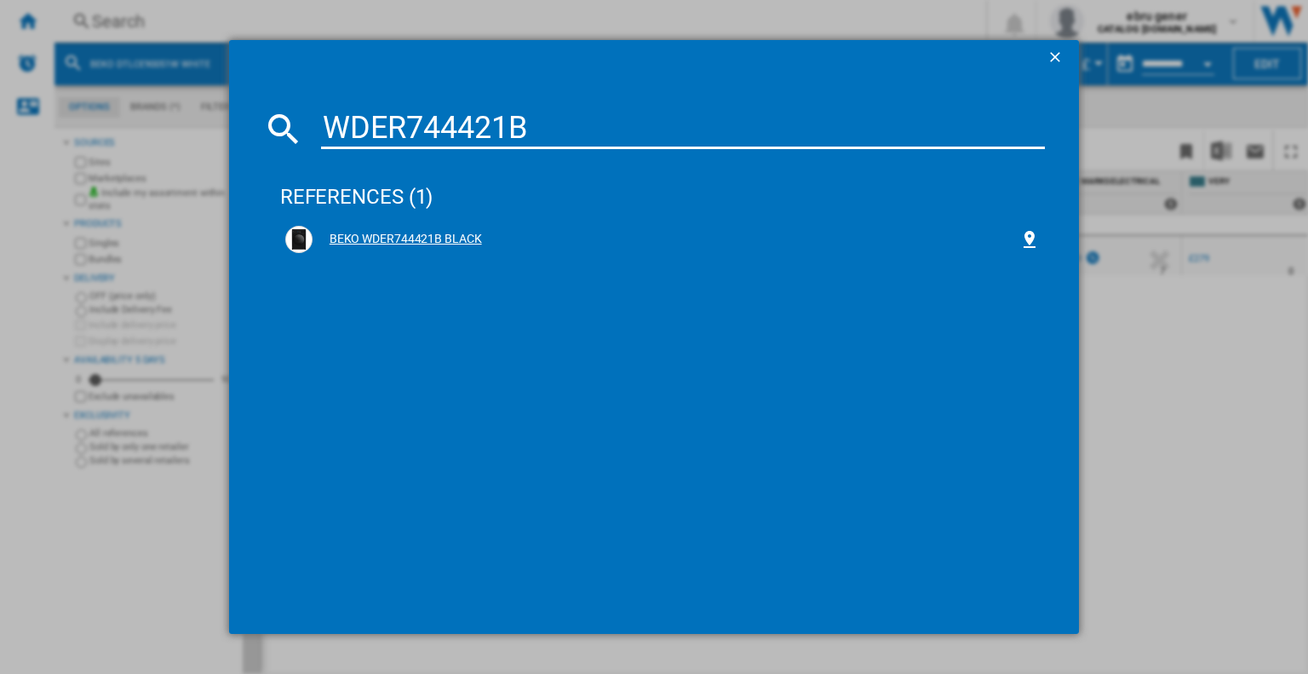
type input "WDER744421B"
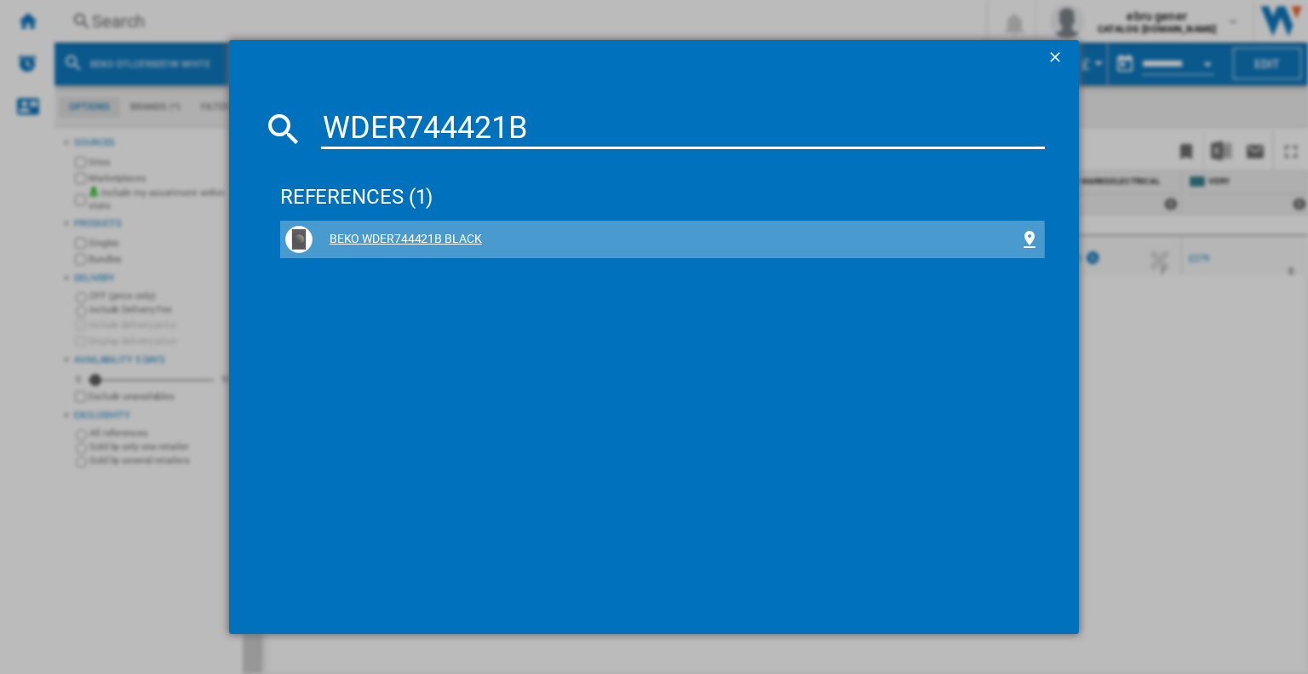
click at [377, 241] on div "BEKO WDER744421B BLACK" at bounding box center [665, 239] width 707 height 17
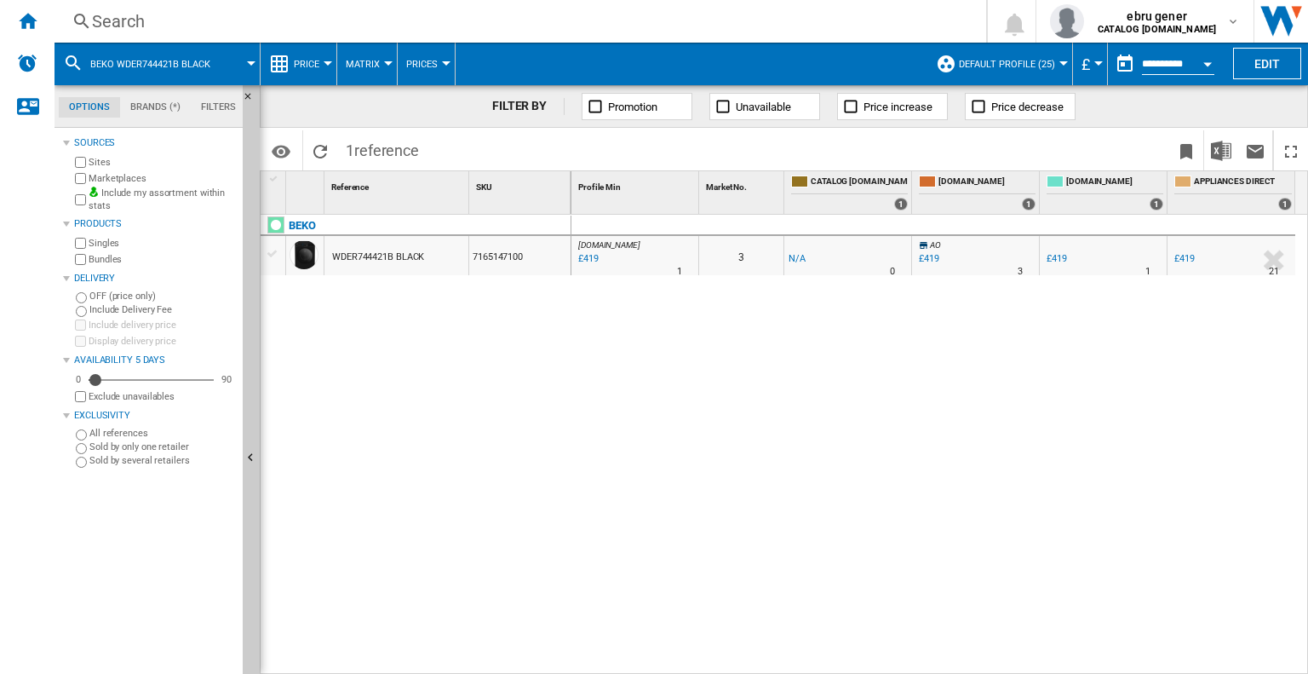
click at [514, 23] on div "Search" at bounding box center [517, 21] width 850 height 24
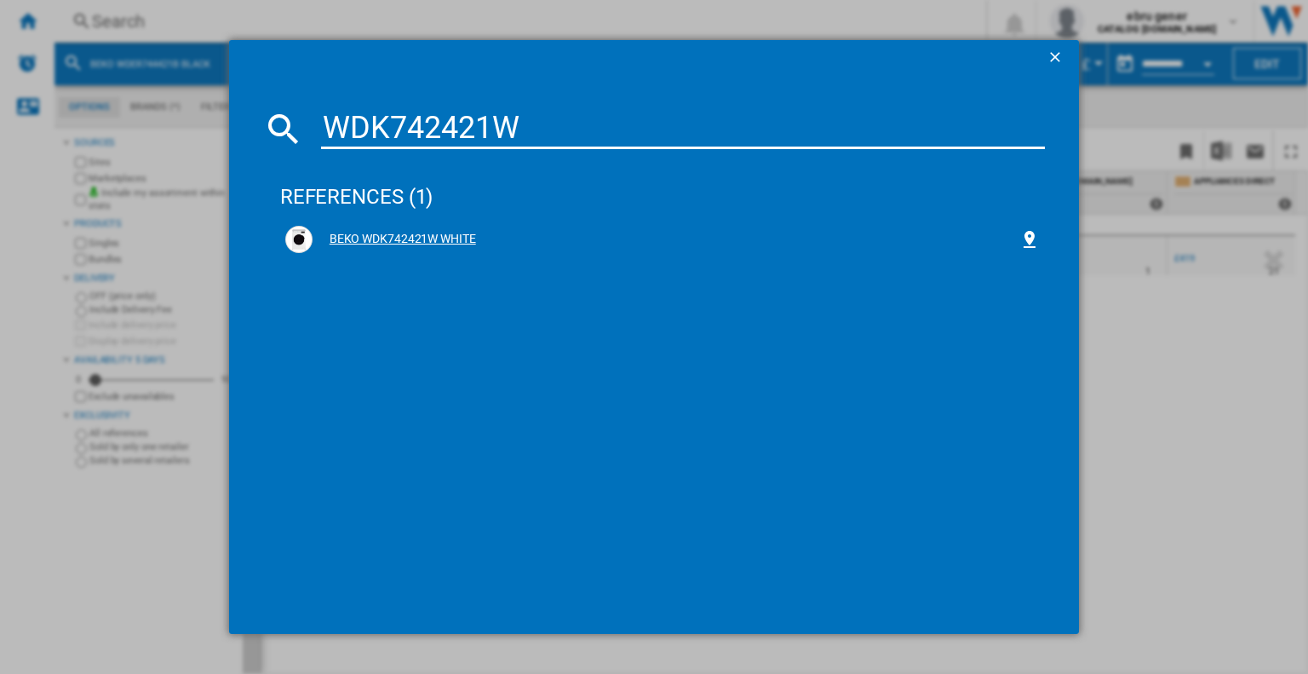
type input "WDK742421W"
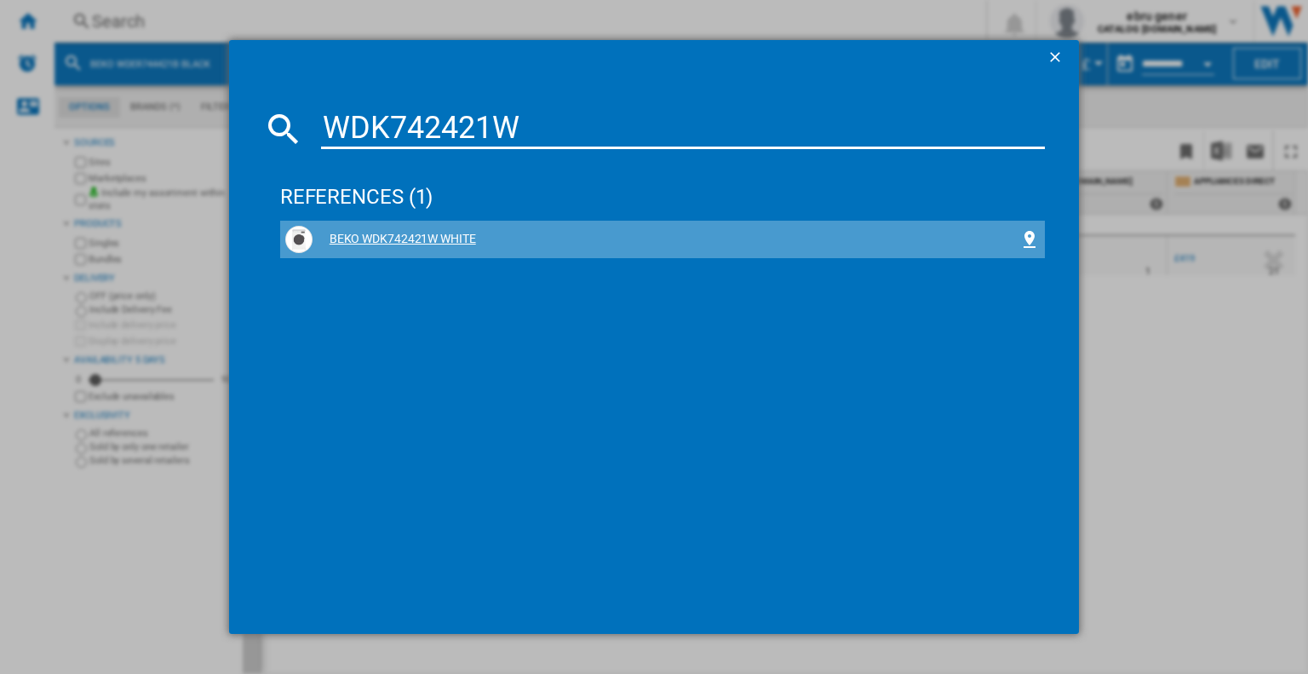
click at [412, 233] on div "BEKO WDK742421W WHITE" at bounding box center [665, 239] width 707 height 17
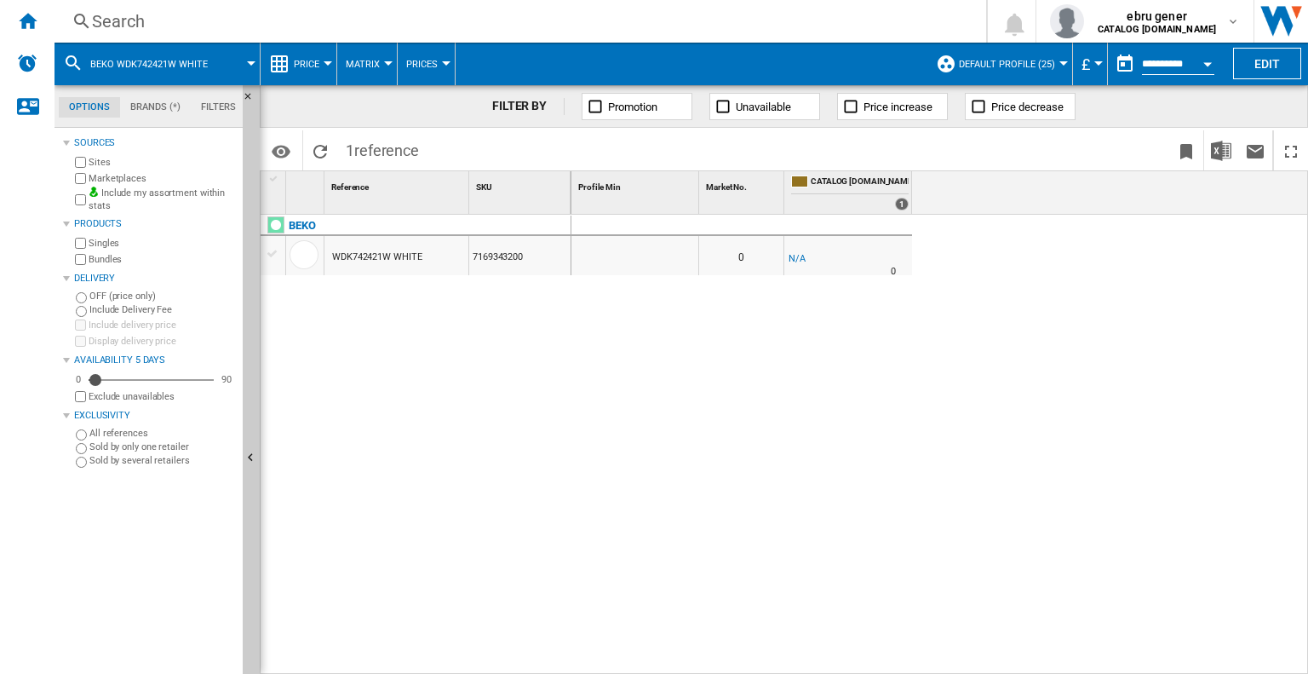
click at [507, 20] on div "Search" at bounding box center [517, 21] width 850 height 24
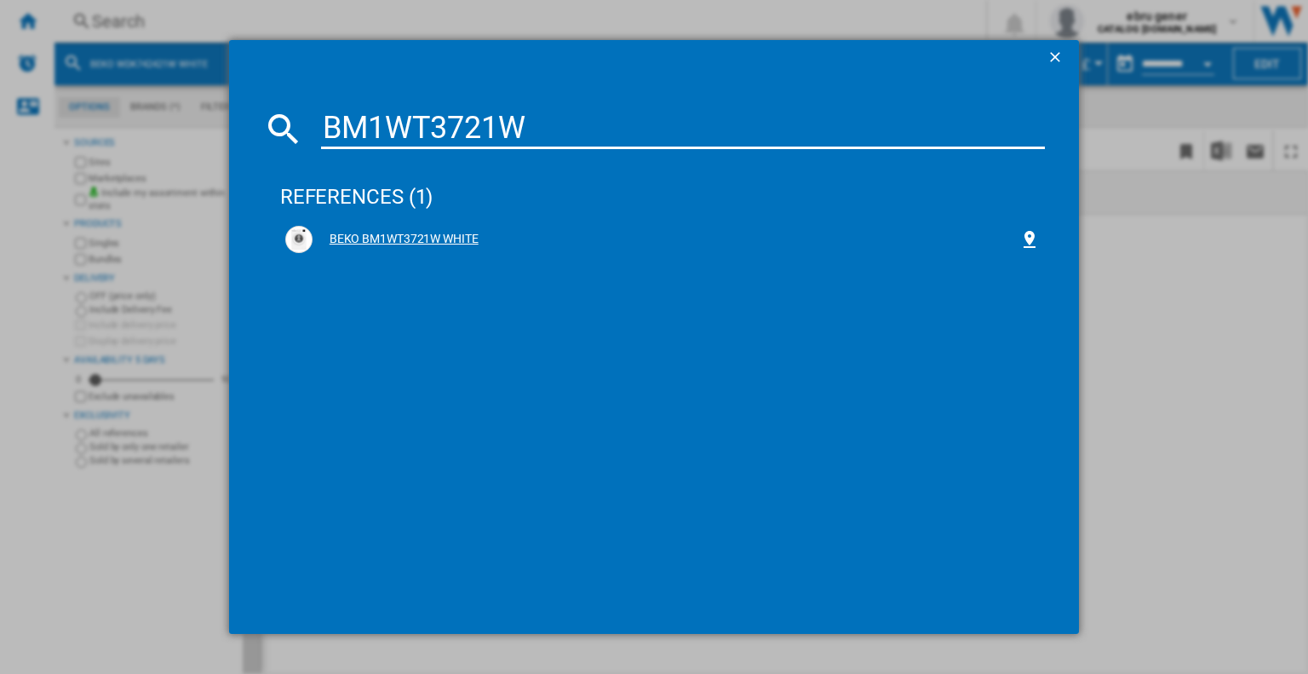
type input "BM1WT3721W"
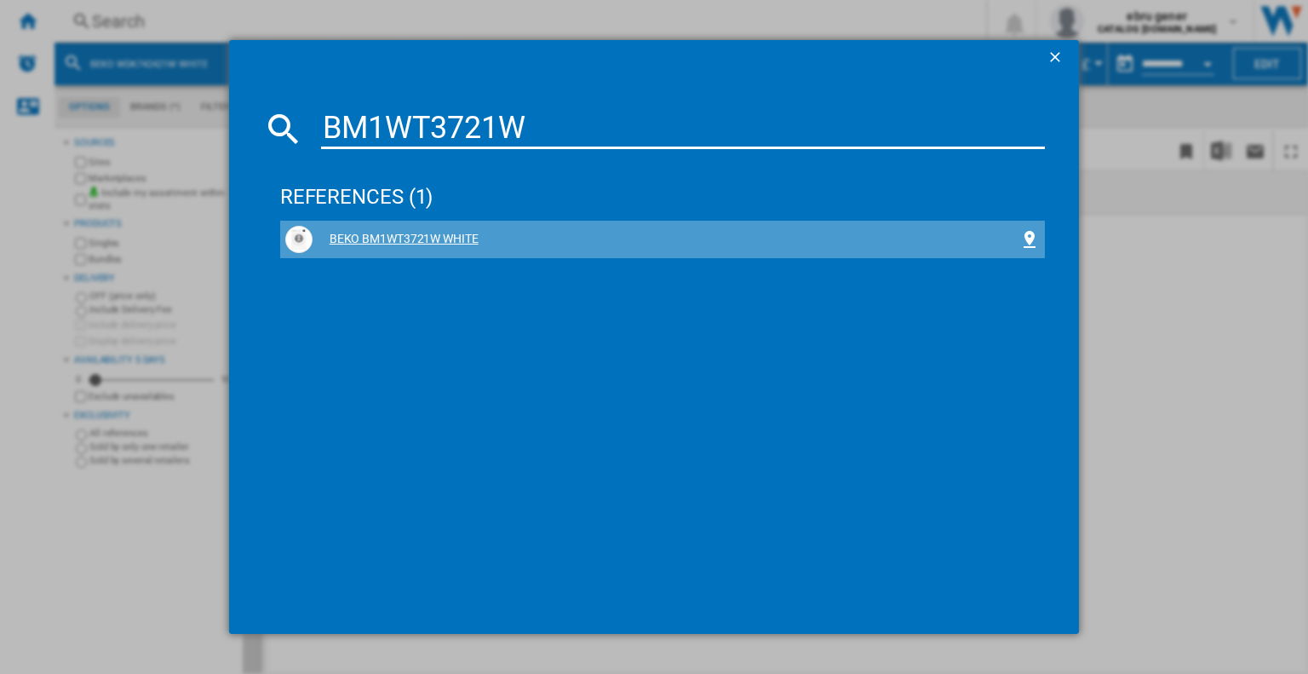
click at [439, 234] on div "BEKO BM1WT3721W WHITE" at bounding box center [665, 239] width 707 height 17
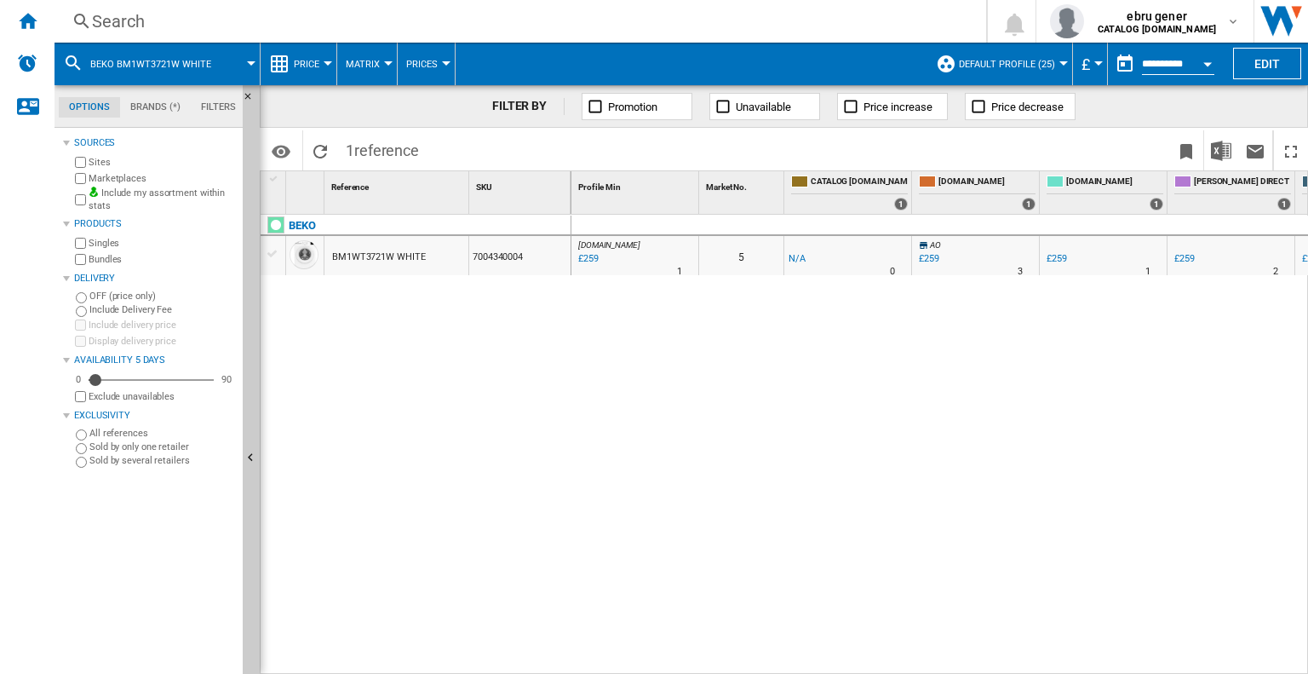
click at [404, 25] on div "Search" at bounding box center [517, 21] width 850 height 24
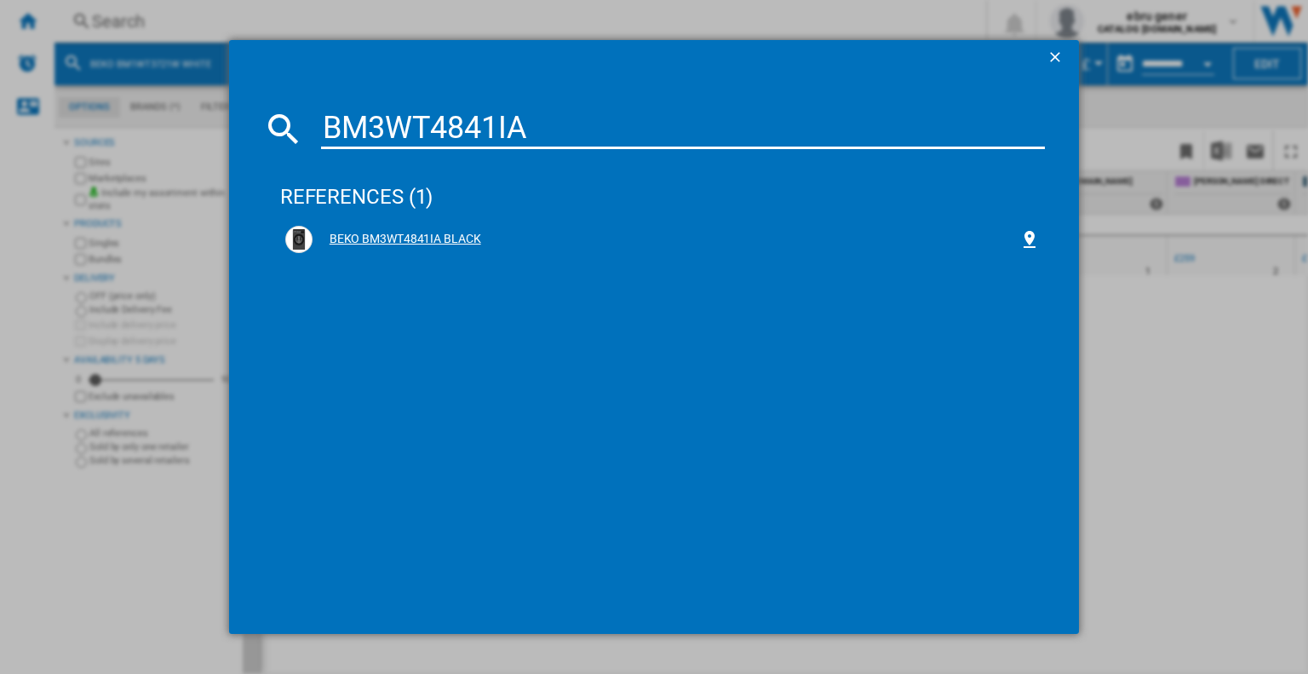
type input "BM3WT4841IA"
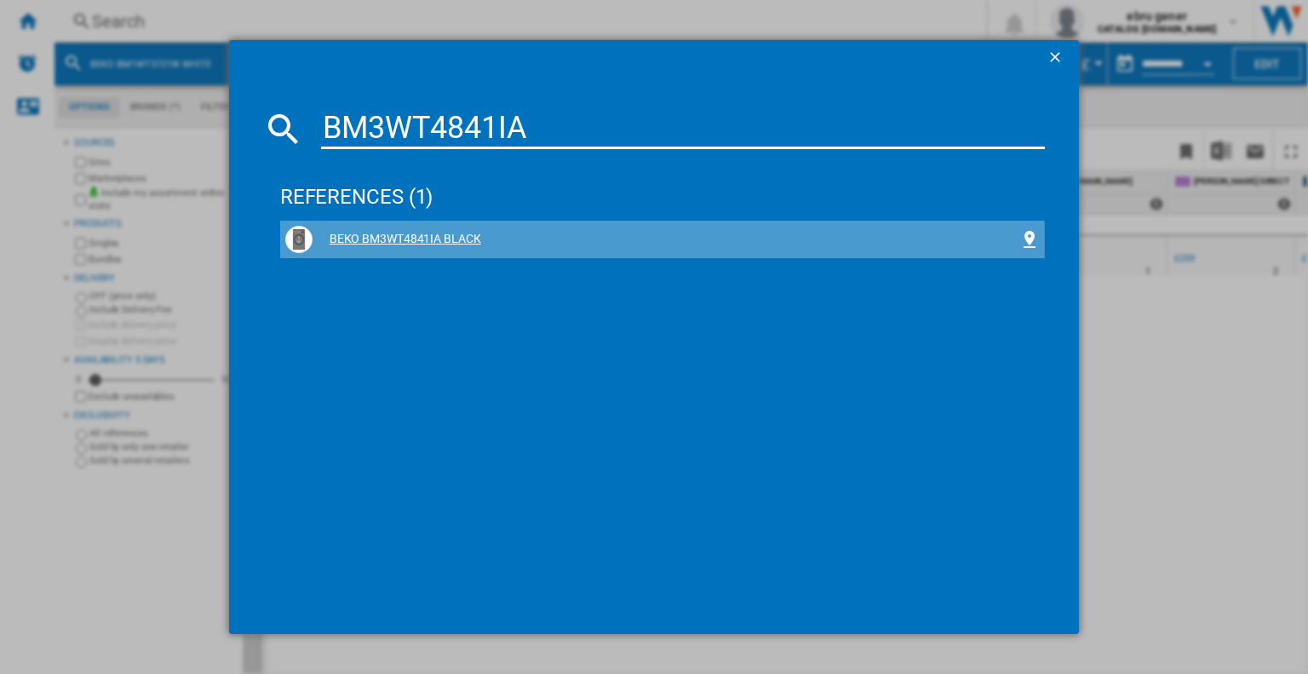
click at [386, 241] on div "BEKO BM3WT4841IA BLACK" at bounding box center [665, 239] width 707 height 17
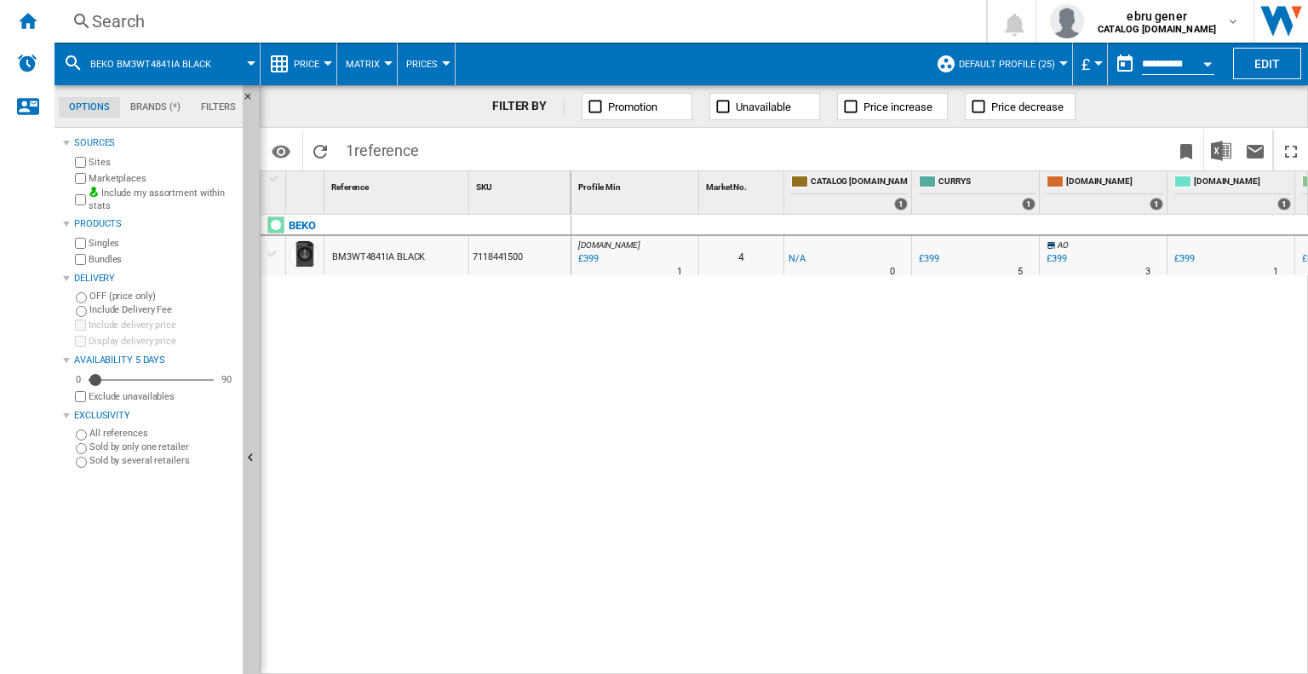
click at [295, 26] on div "Search" at bounding box center [517, 21] width 850 height 24
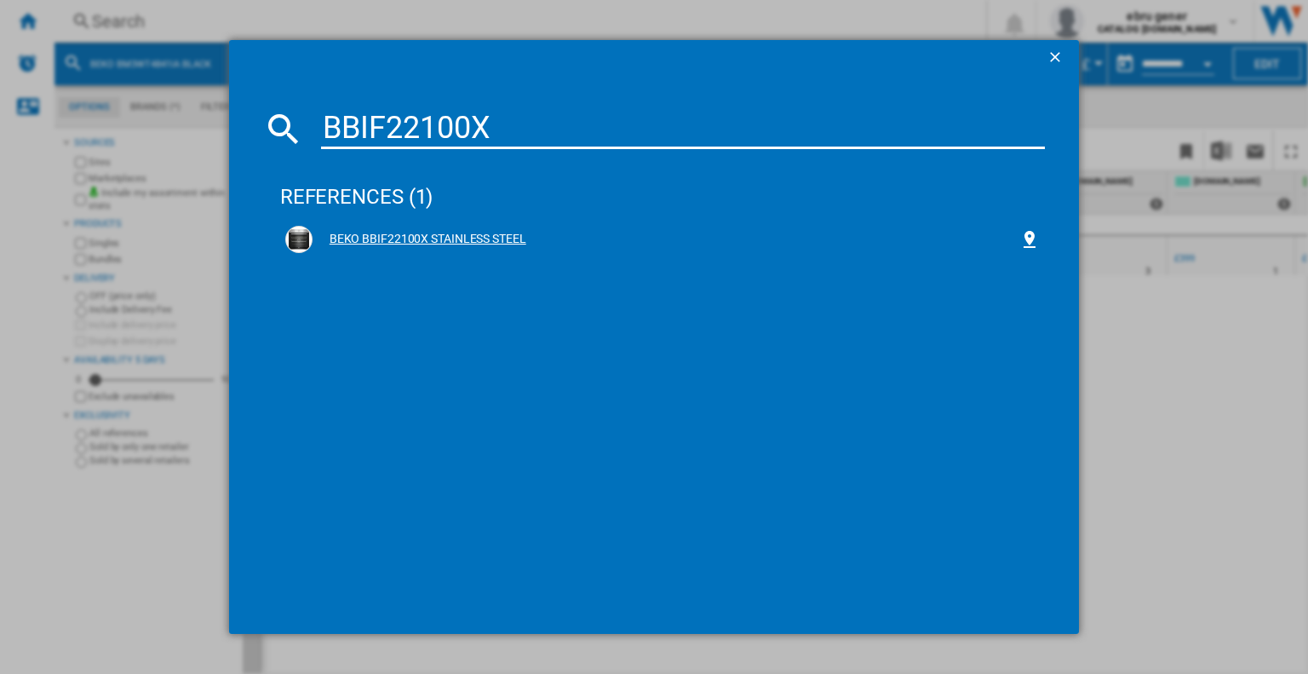
type input "BBIF22100X"
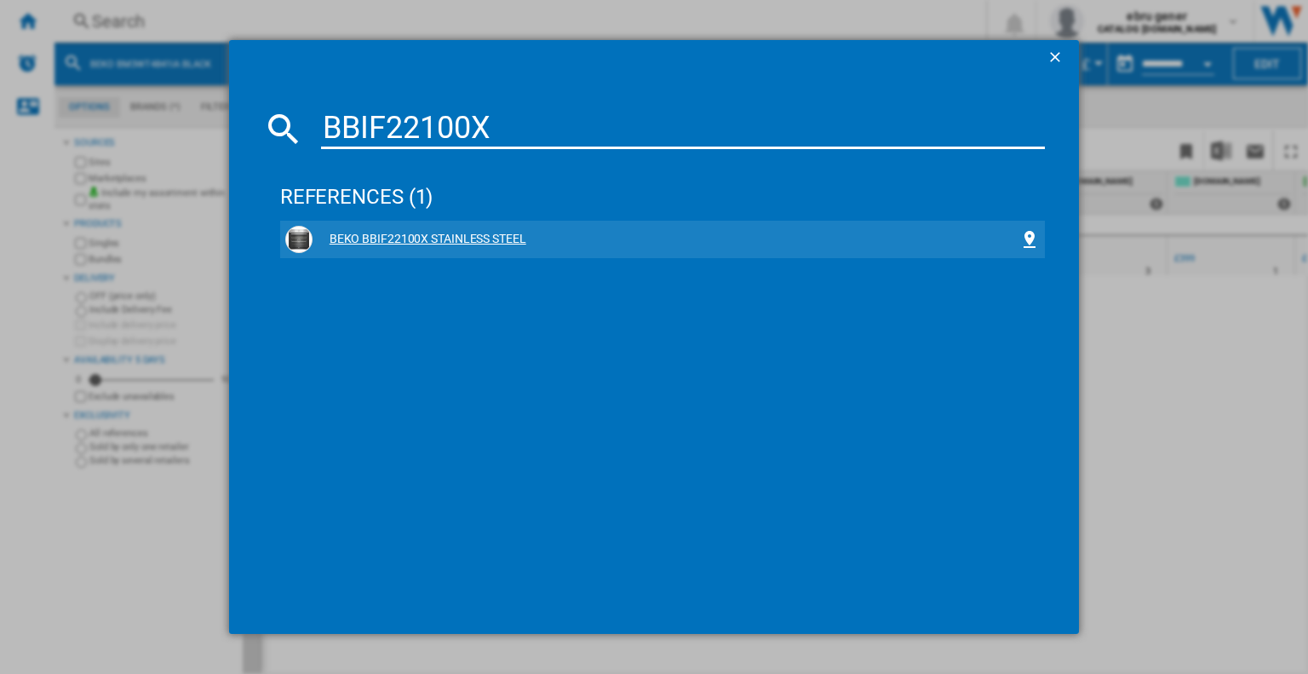
click at [478, 234] on div "BEKO BBIF22100X STAINLESS STEEL" at bounding box center [665, 239] width 707 height 17
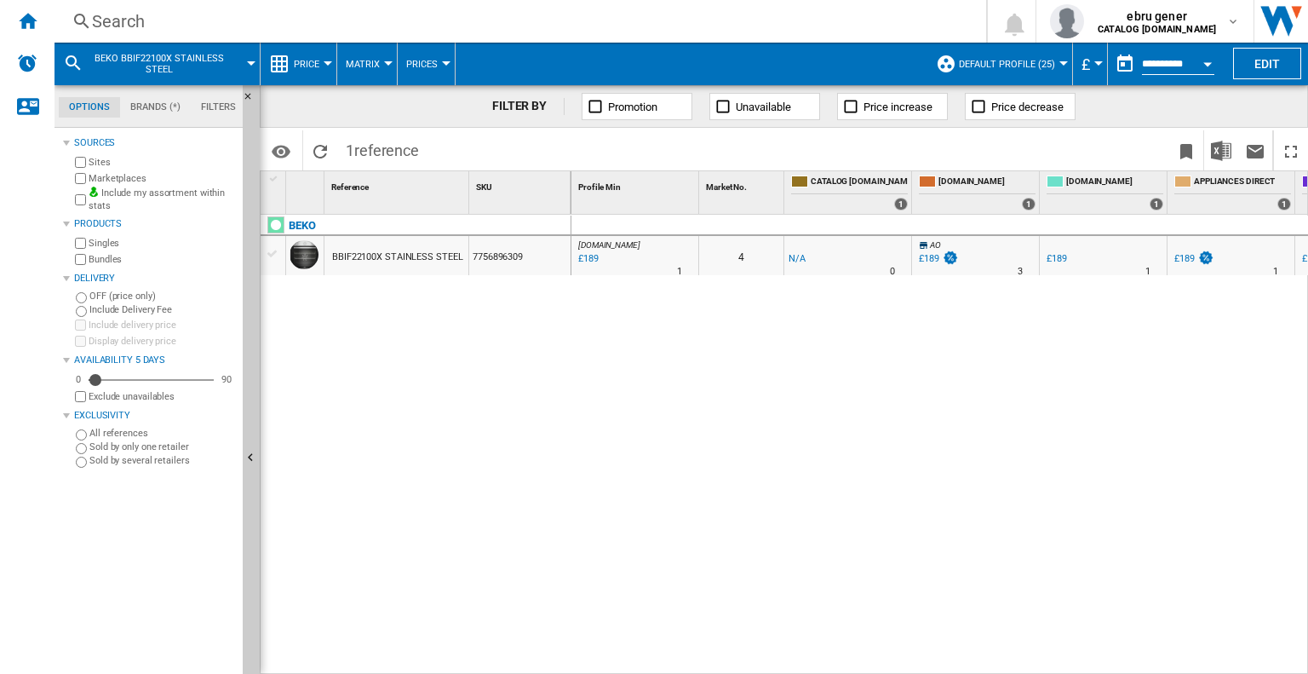
click at [302, 19] on div "Search" at bounding box center [517, 21] width 850 height 24
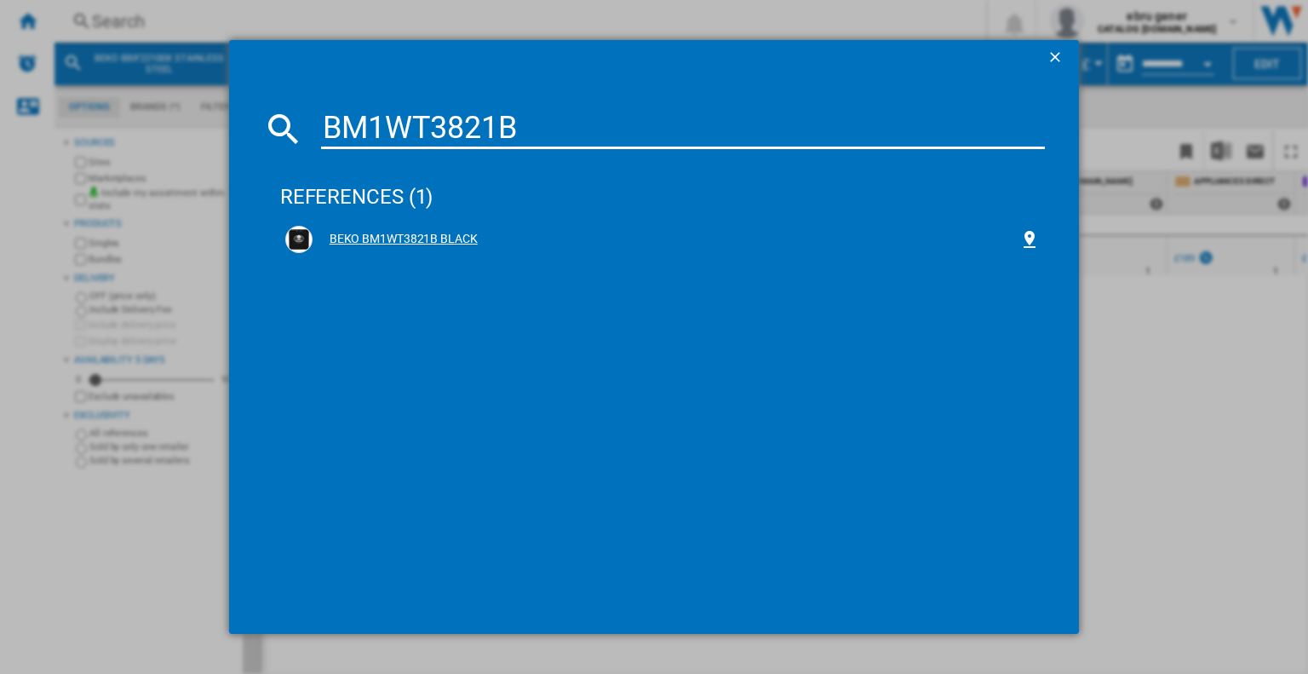
type input "BM1WT3821B"
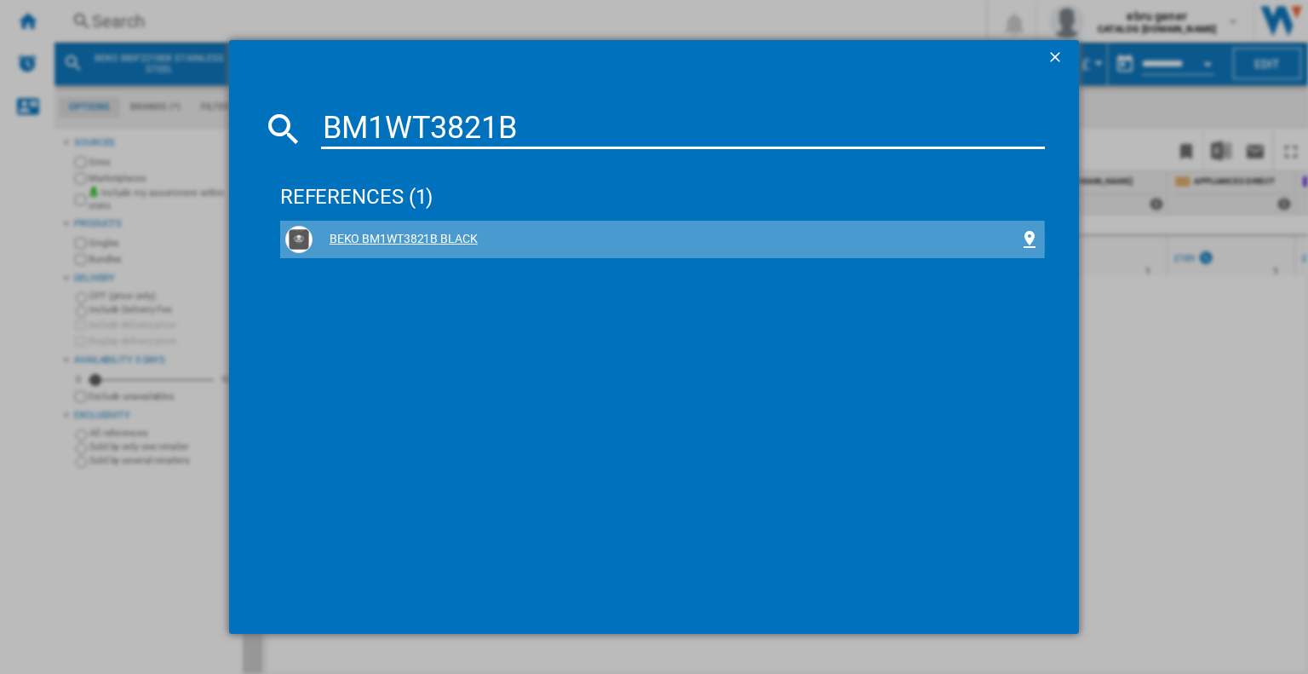
click at [430, 241] on div "BEKO BM1WT3821B BLACK" at bounding box center [665, 239] width 707 height 17
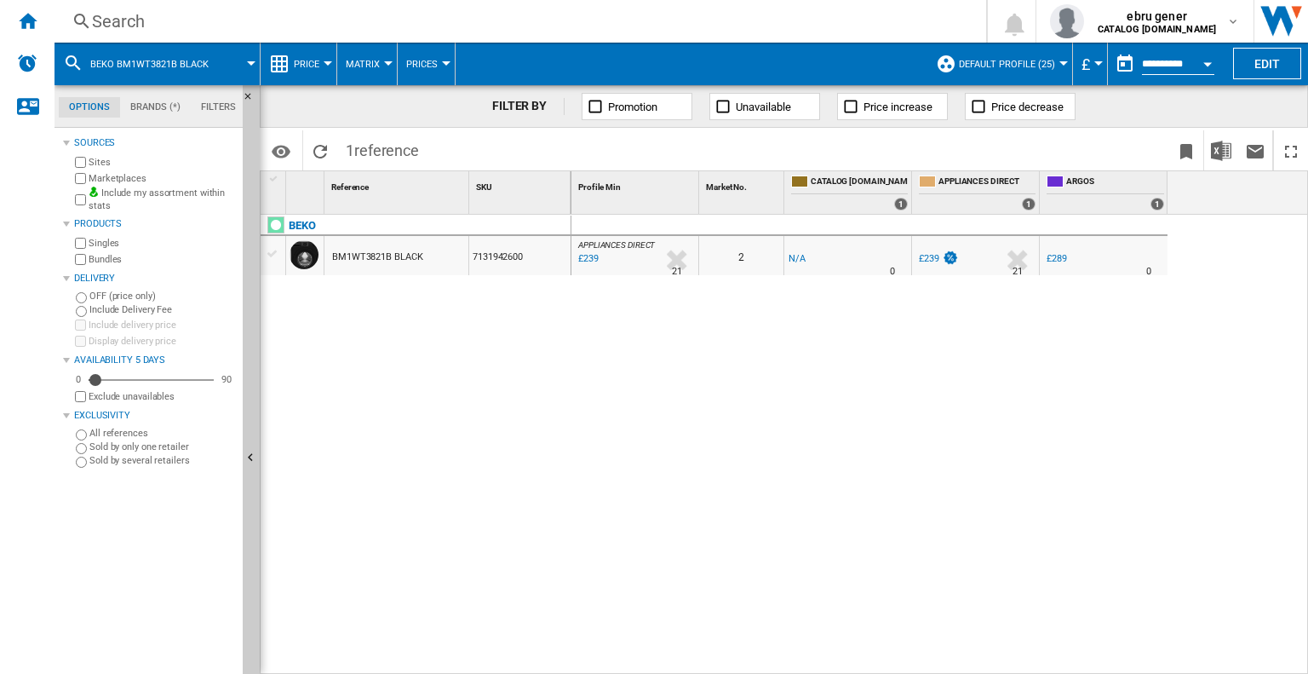
click at [266, 15] on div "Search" at bounding box center [517, 21] width 850 height 24
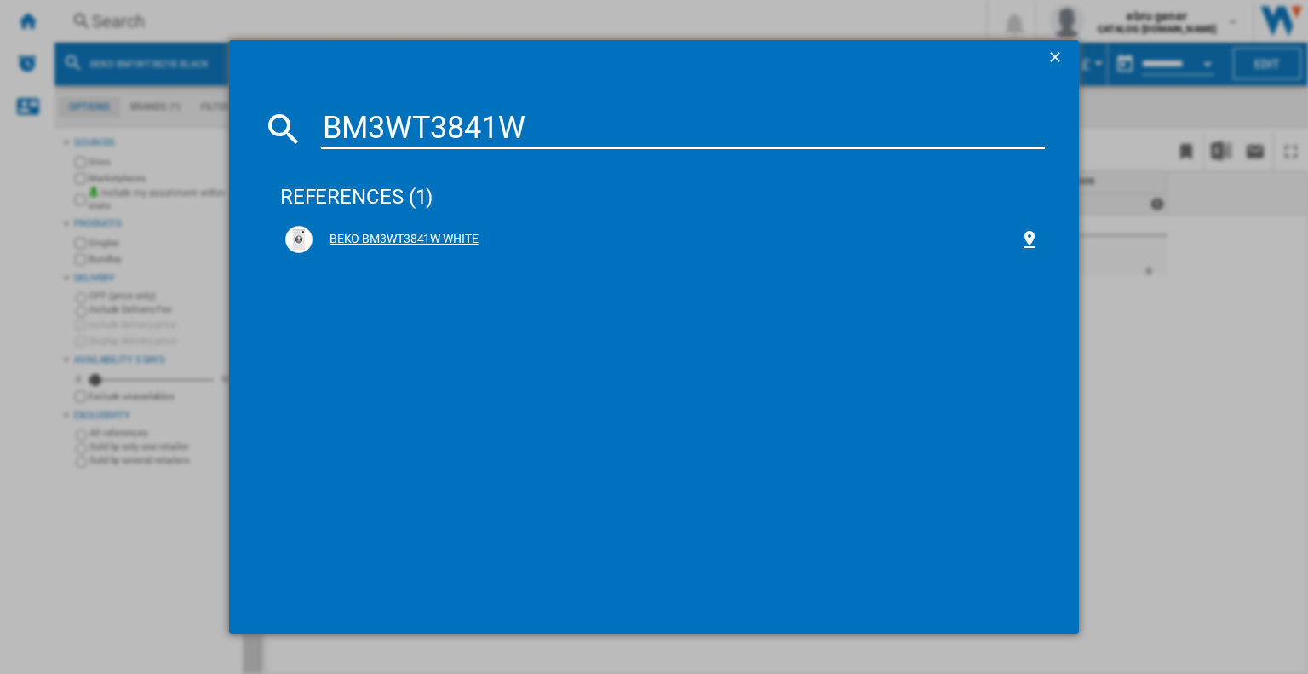
type input "BM3WT3841W"
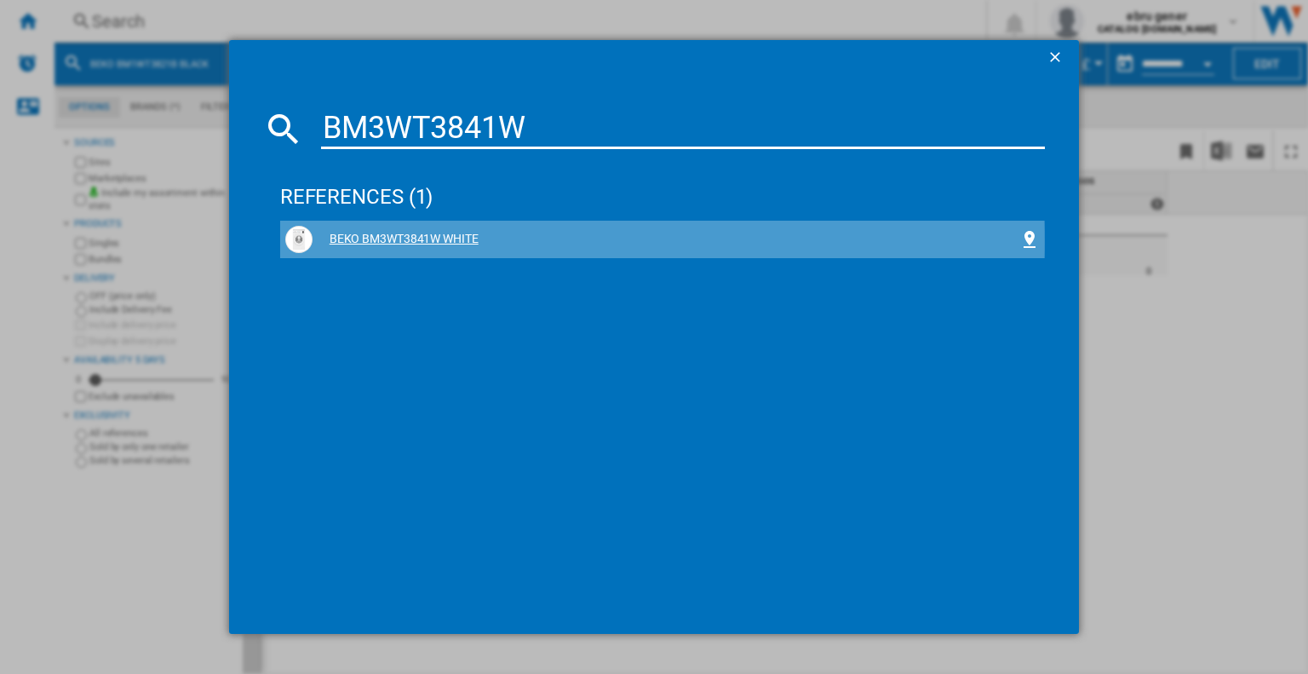
click at [413, 241] on div "BEKO BM3WT3841W WHITE" at bounding box center [665, 239] width 707 height 17
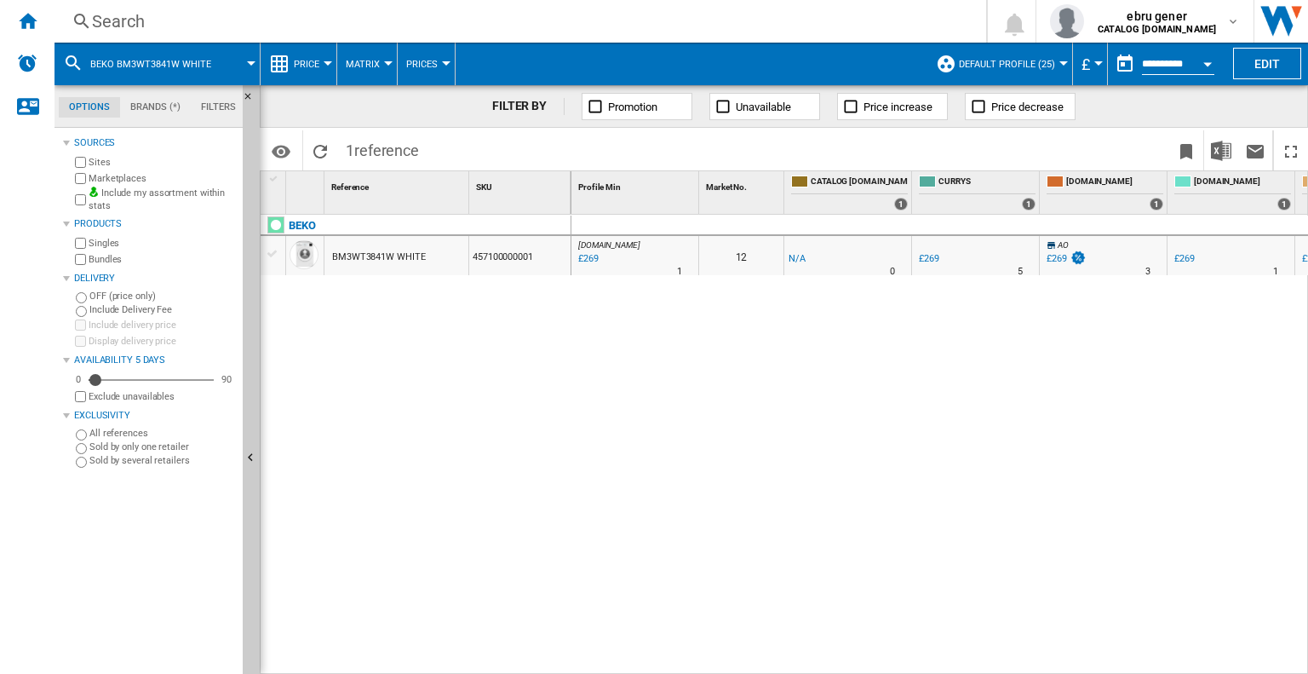
click at [338, 26] on div "Search" at bounding box center [517, 21] width 850 height 24
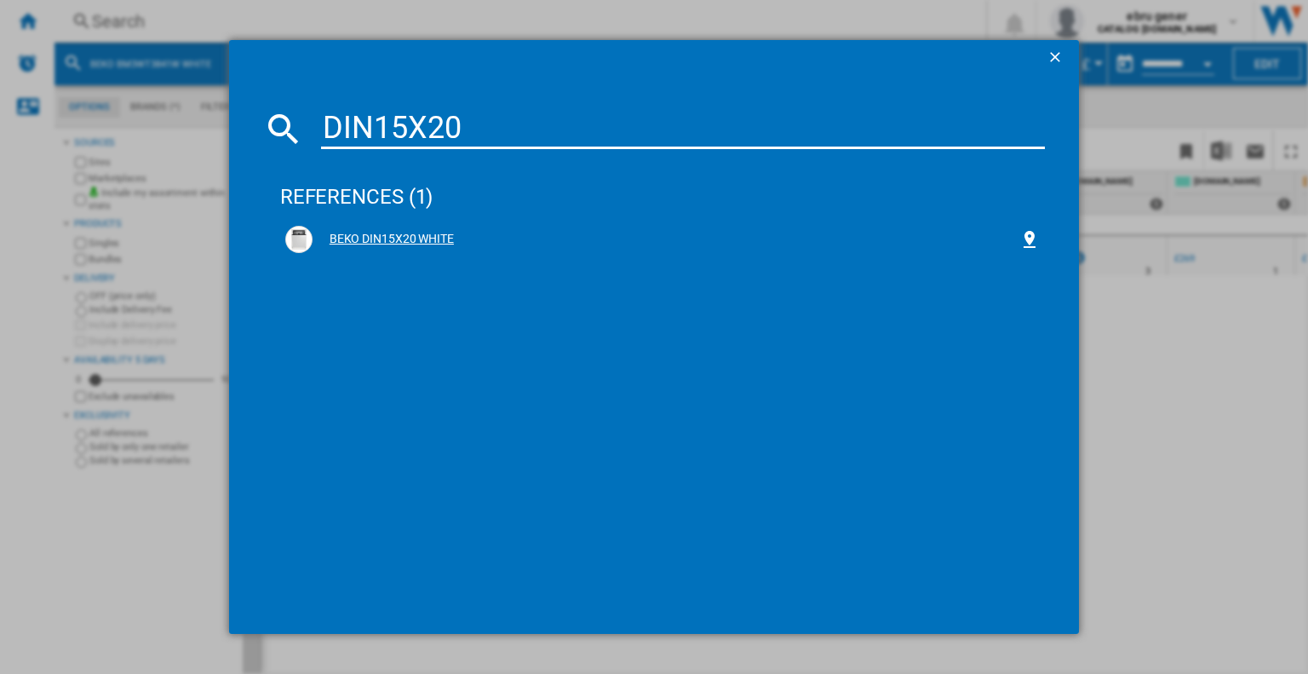
type input "DIN15X20"
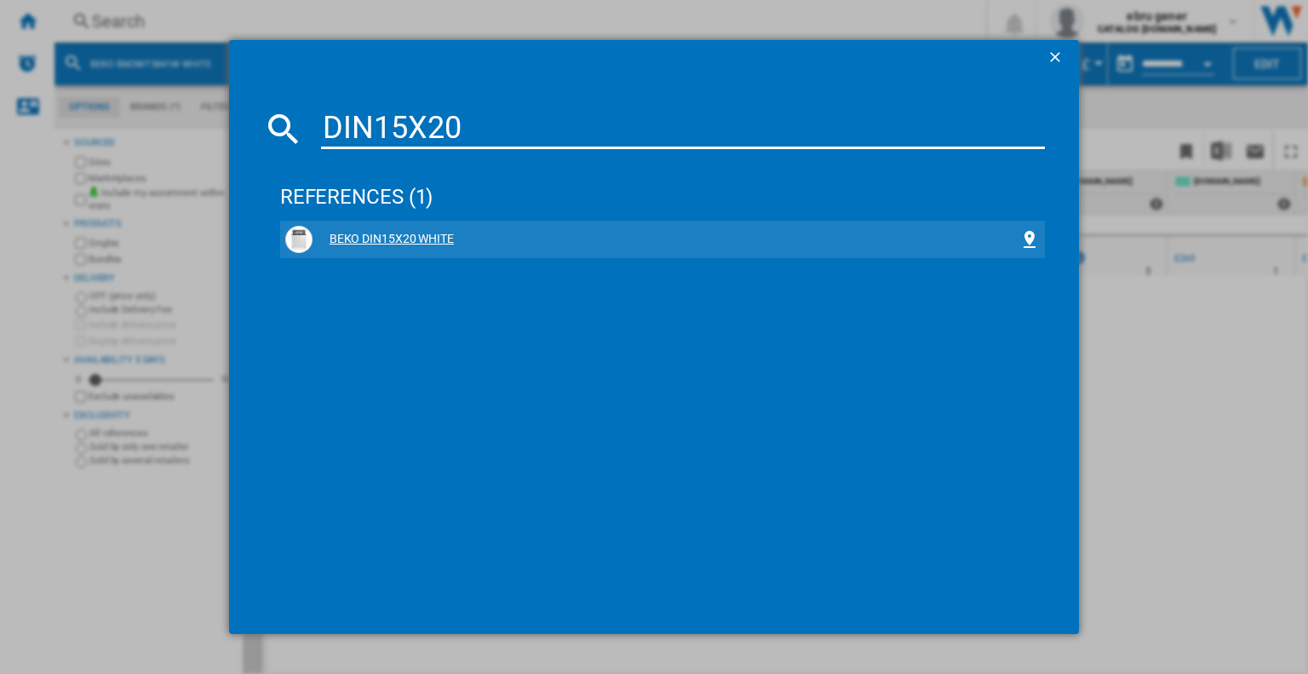
click at [353, 233] on div "BEKO DIN15X20 WHITE" at bounding box center [665, 239] width 707 height 17
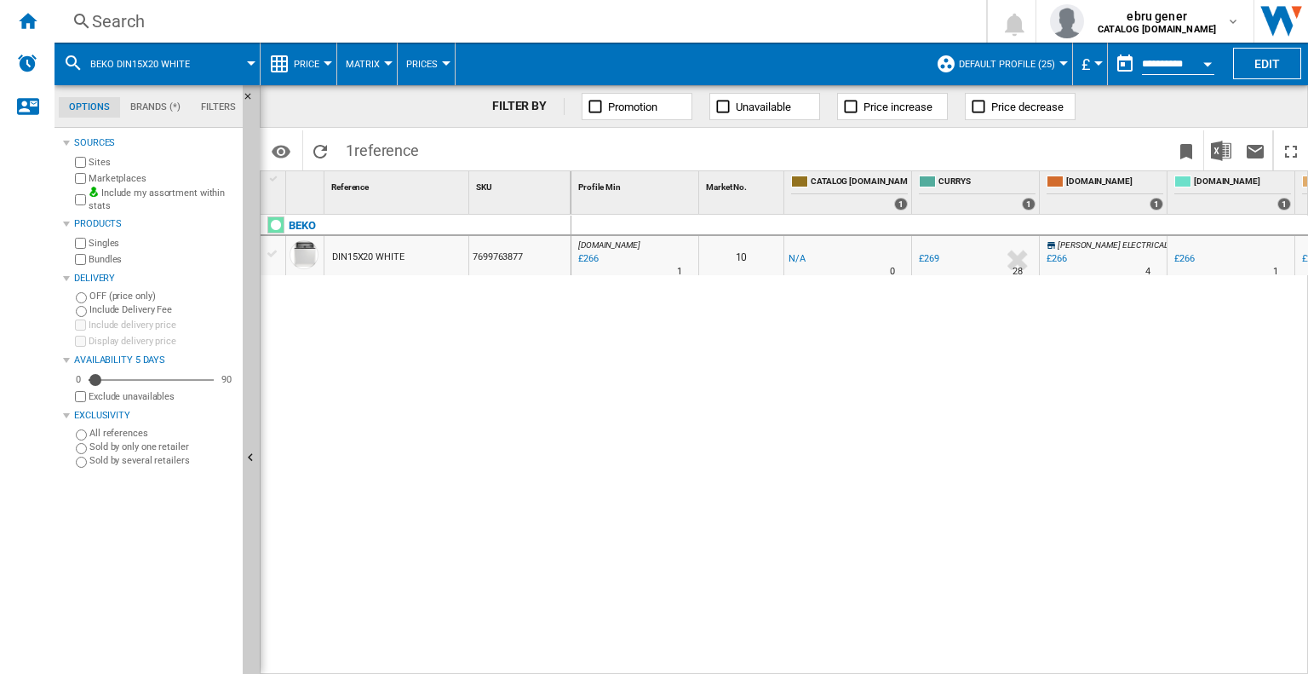
click at [327, 61] on div at bounding box center [328, 63] width 9 height 4
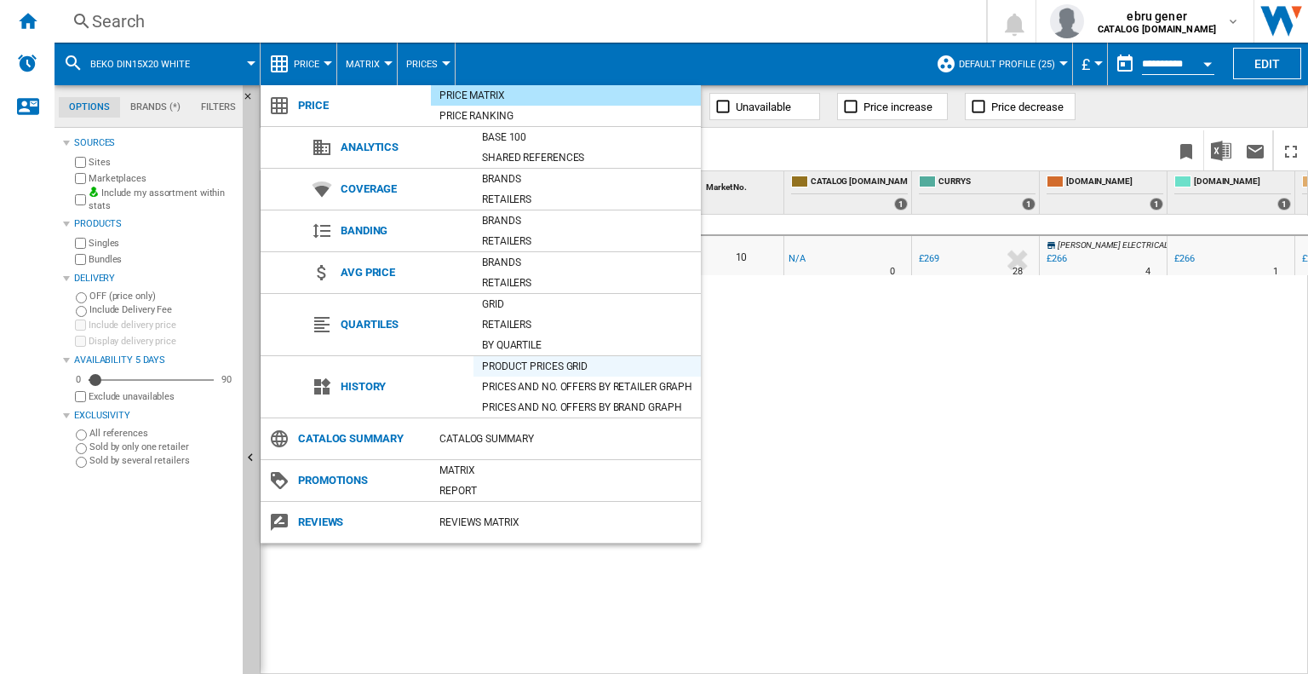
click at [523, 363] on div "Product prices grid" at bounding box center [586, 366] width 227 height 17
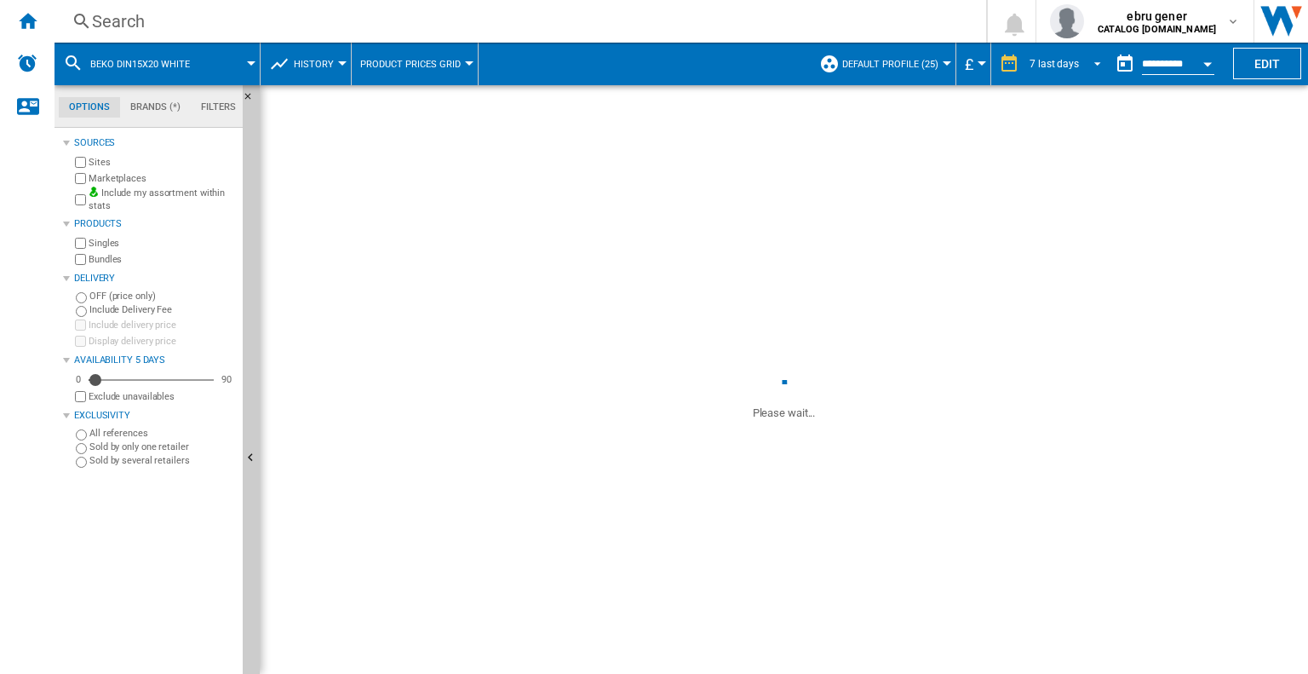
click at [1082, 63] on span "REPORTS.WIZARD.STEPS.REPORT.STEPS.REPORT_OPTIONS.PERIOD: 7 last days" at bounding box center [1092, 61] width 20 height 15
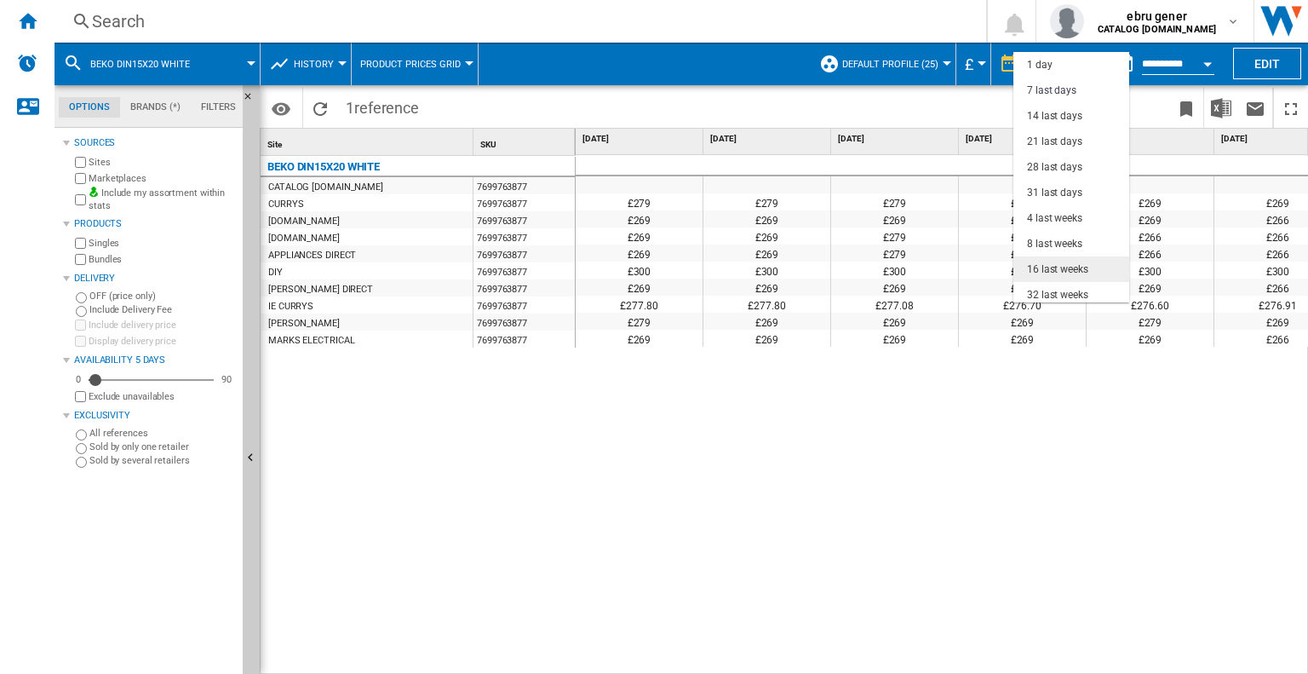
scroll to position [25, 0]
click at [1075, 220] on div "8 last weeks" at bounding box center [1054, 219] width 55 height 14
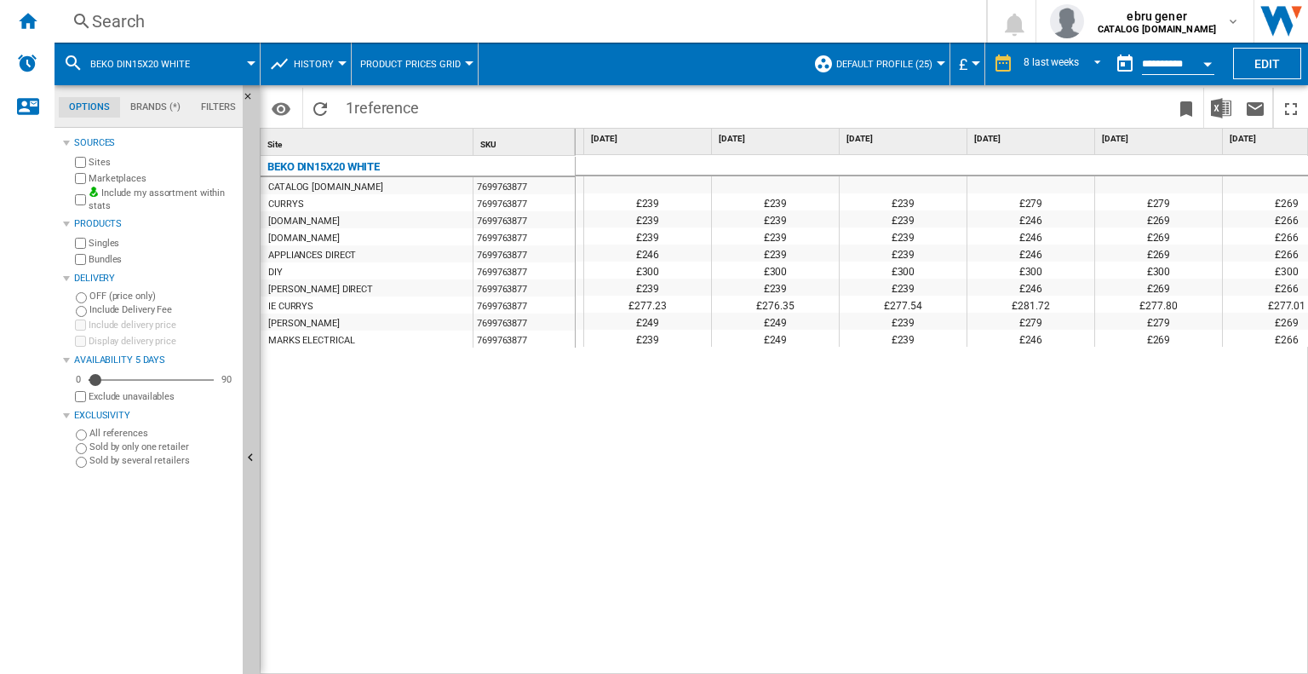
scroll to position [0, 416]
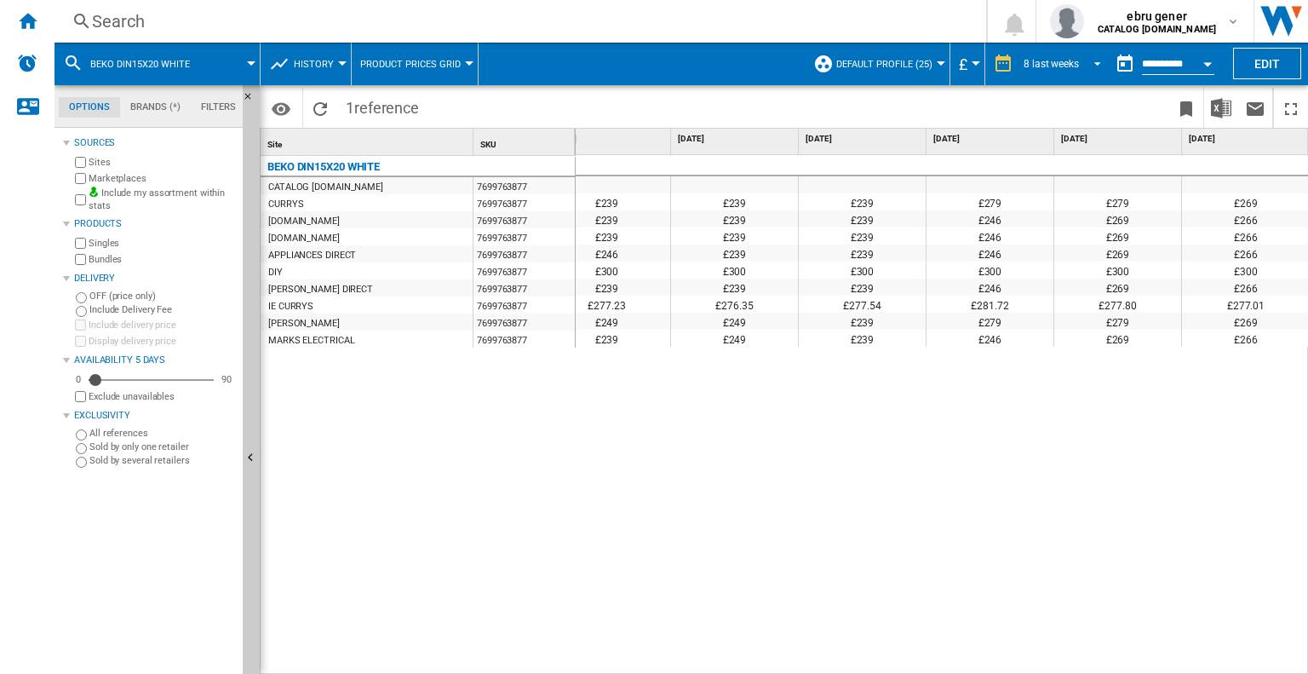
click at [1054, 72] on md-select-value "8 last weeks" at bounding box center [1065, 64] width 86 height 26
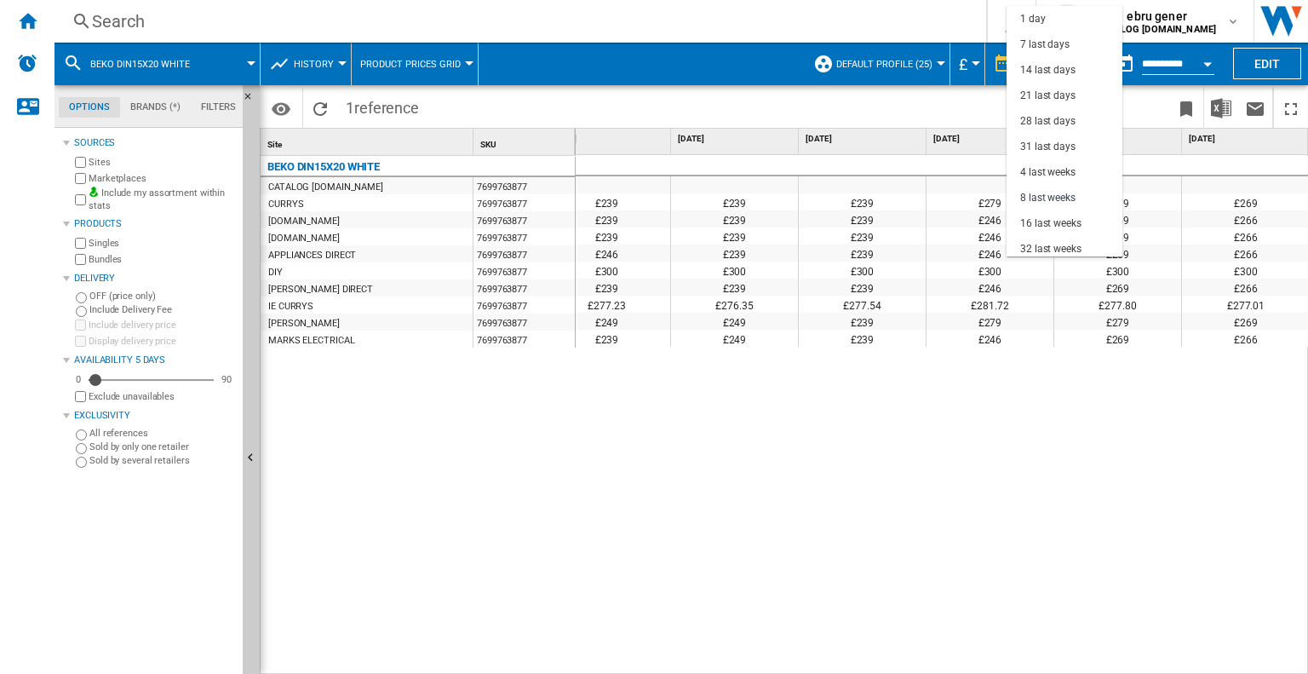
scroll to position [106, 0]
click at [1050, 116] on div "16 last weeks" at bounding box center [1050, 117] width 61 height 14
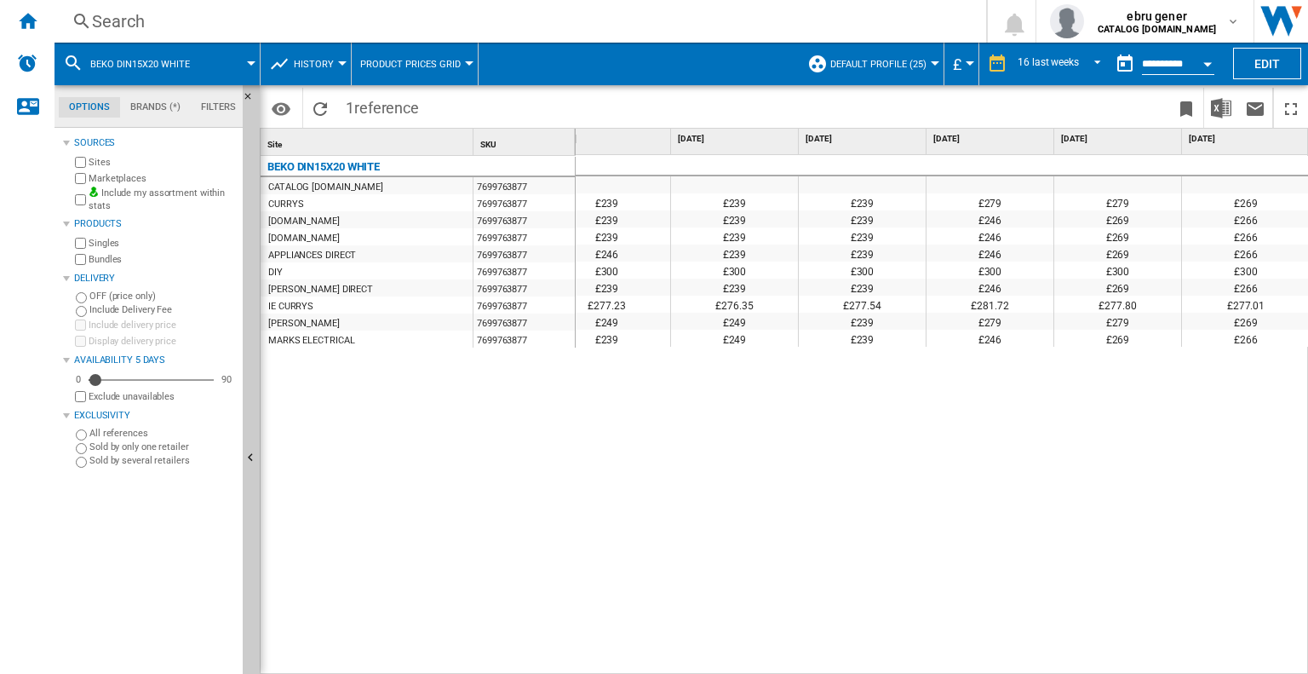
click at [467, 24] on div "Search" at bounding box center [517, 21] width 850 height 24
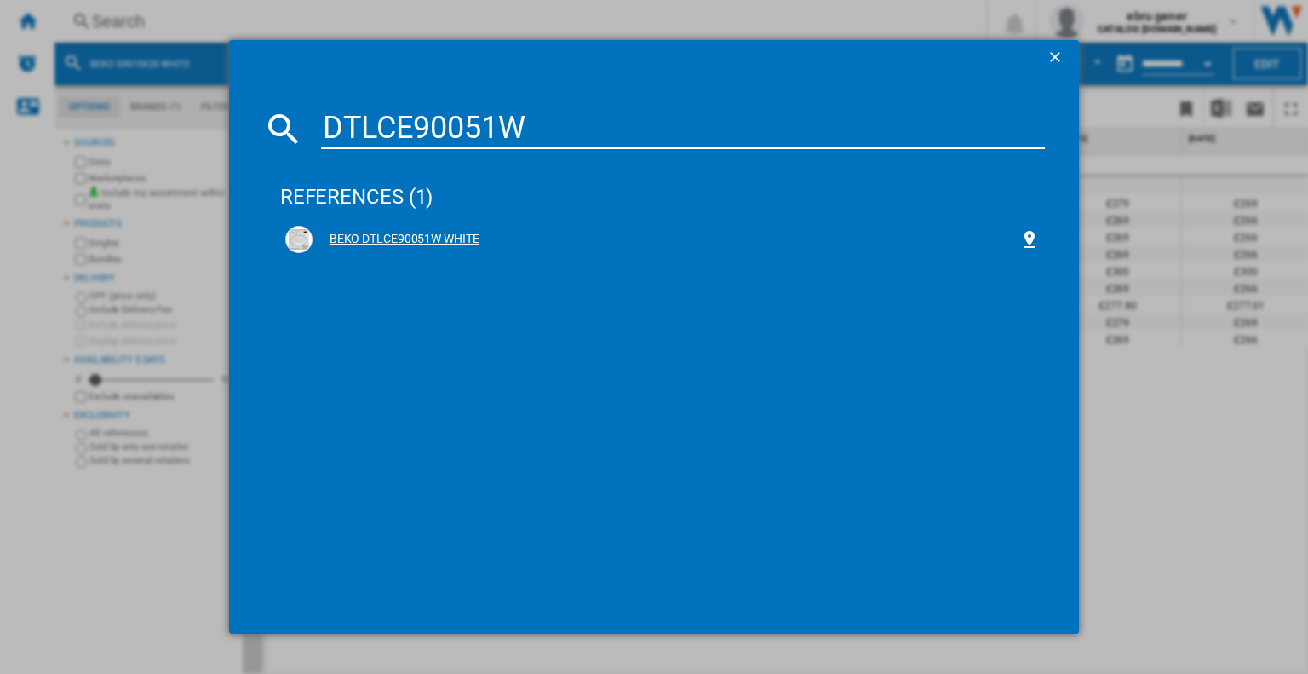
type input "DTLCE90051W"
click at [448, 232] on div "BEKO DTLCE90051W WHITE" at bounding box center [665, 239] width 707 height 17
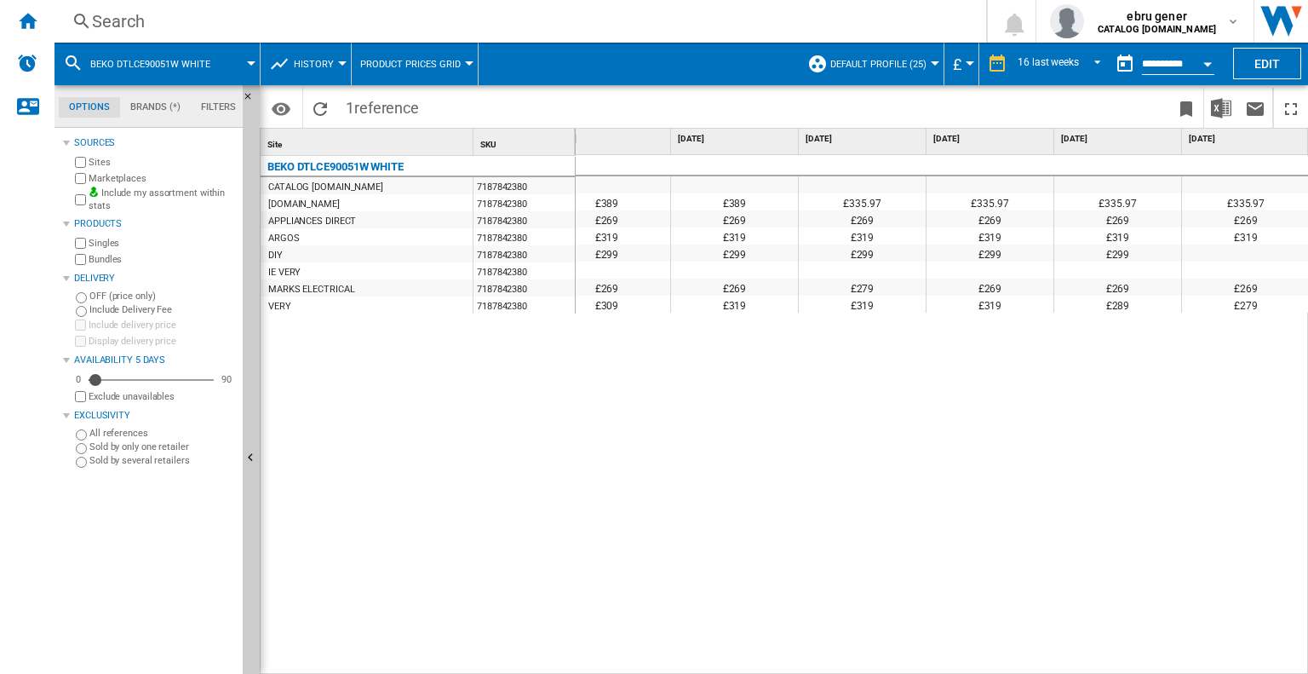
scroll to position [0, 1264]
